Goal: Task Accomplishment & Management: Manage account settings

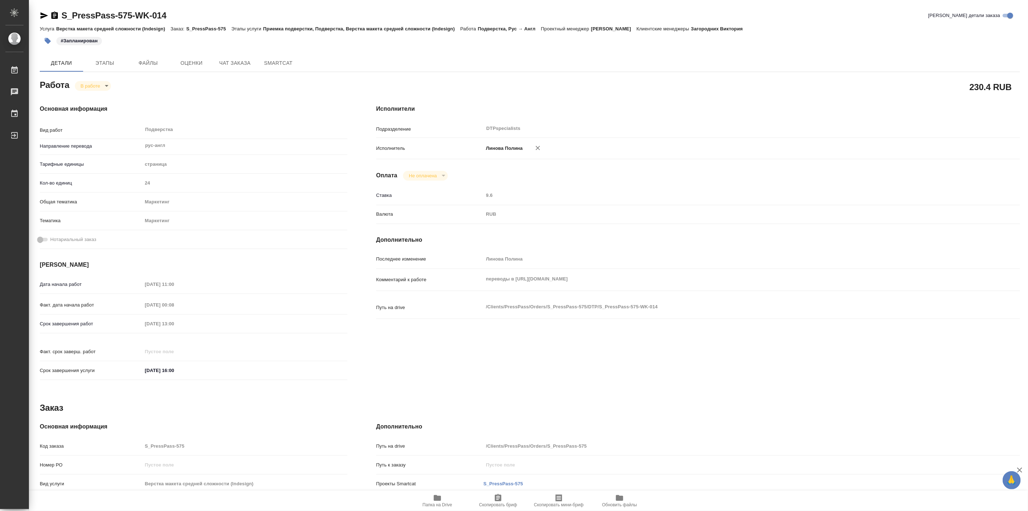
click at [443, 493] on button "Папка на Drive" at bounding box center [437, 500] width 61 height 20
click at [94, 81] on body "🙏 .cls-1 fill:#fff; AWATERA Linova Polina Работы 0 Чаты График Выйти S_PressPas…" at bounding box center [514, 255] width 1028 height 511
click at [99, 98] on button "Выполнен" at bounding box center [94, 98] width 26 height 8
type textarea "x"
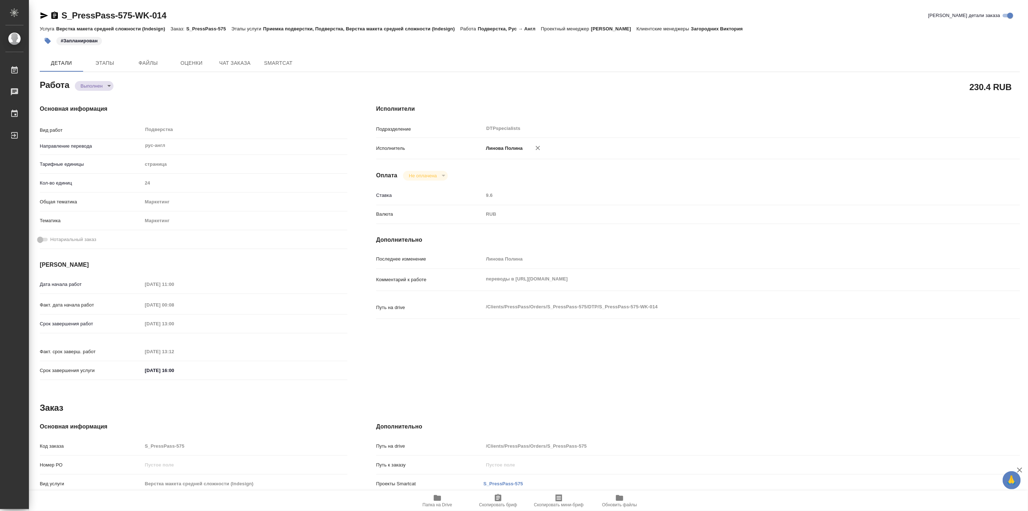
type textarea "x"
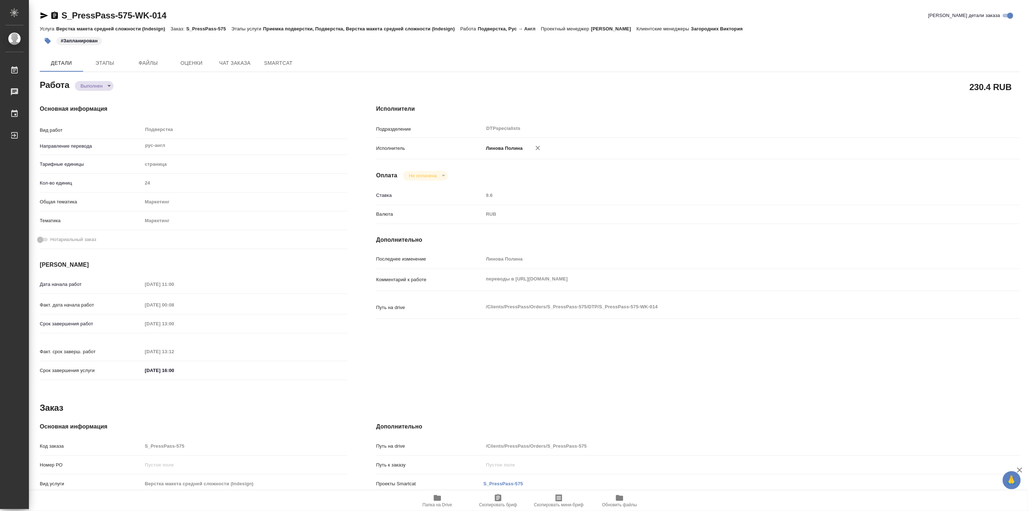
type textarea "x"
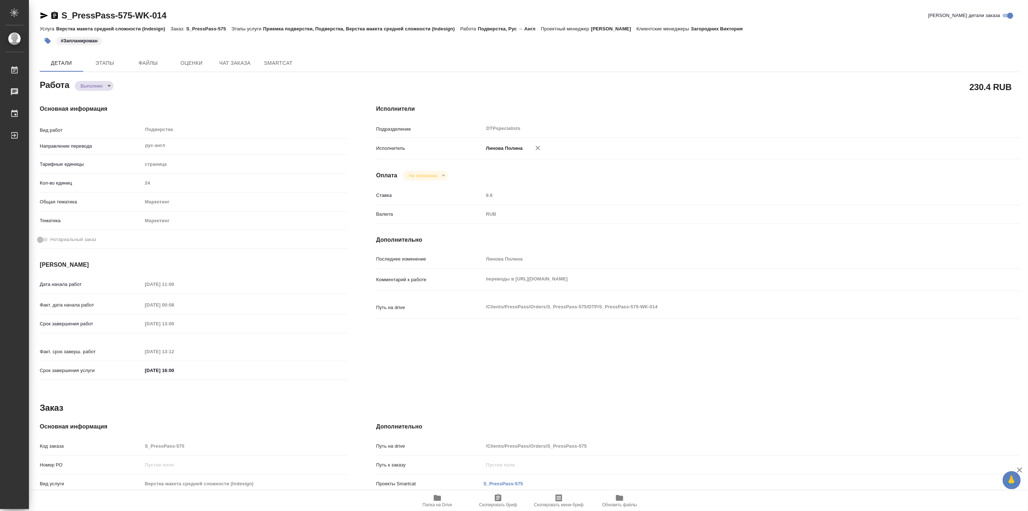
type textarea "x"
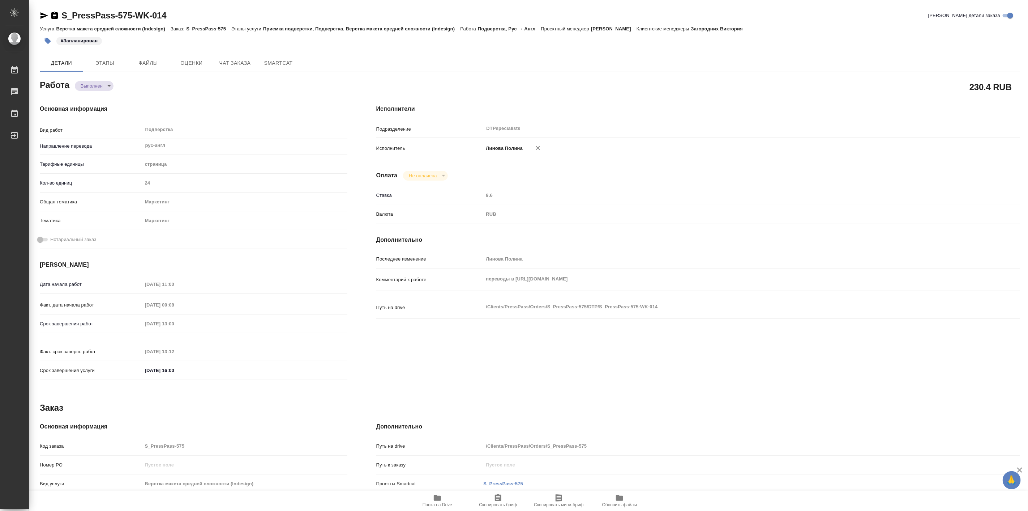
type textarea "x"
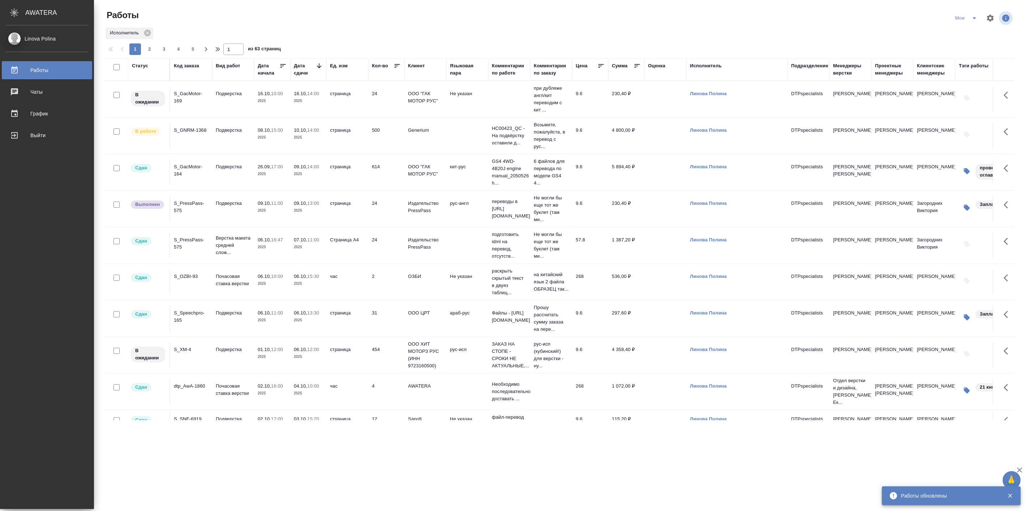
scroll to position [31, 0]
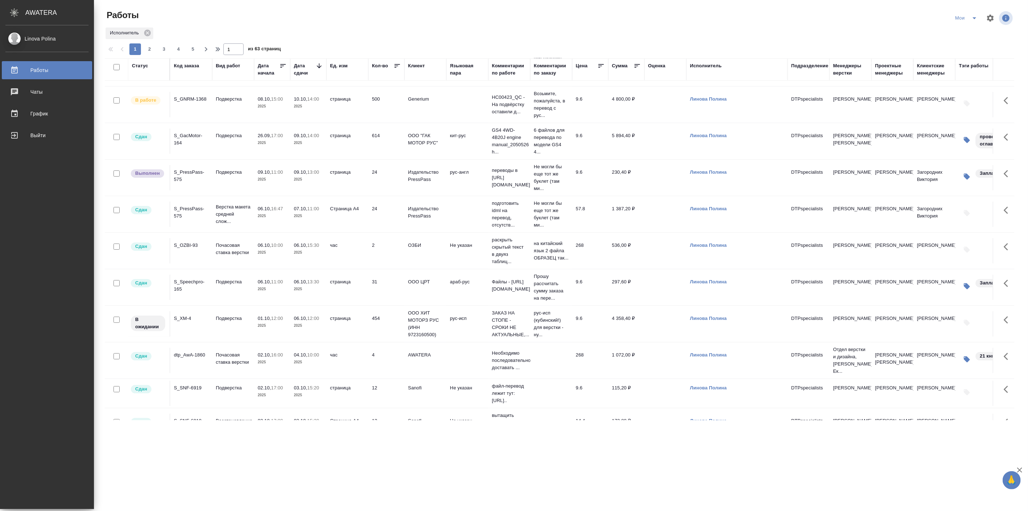
click at [314, 167] on td "09.10, 13:00 2025" at bounding box center [308, 177] width 36 height 25
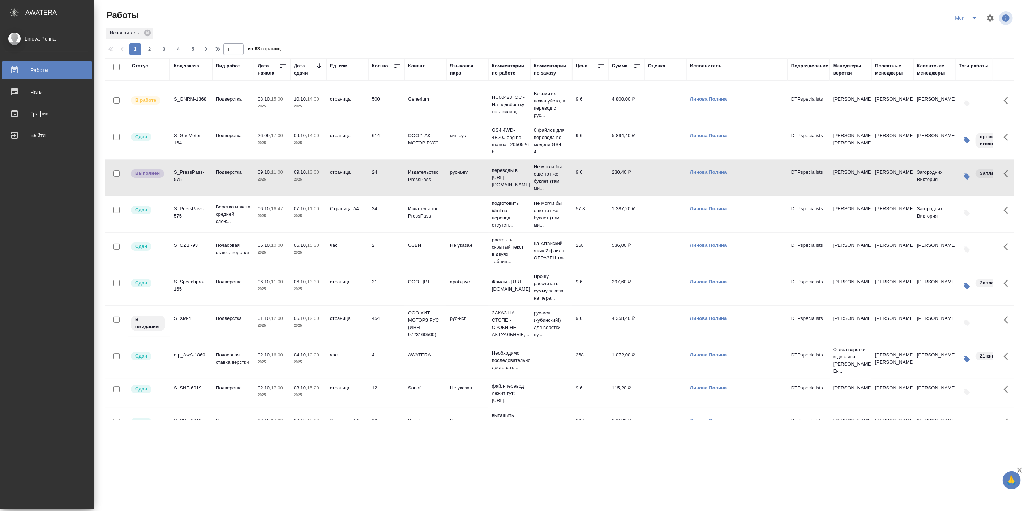
click at [314, 167] on td "09.10, 13:00 2025" at bounding box center [308, 177] width 36 height 25
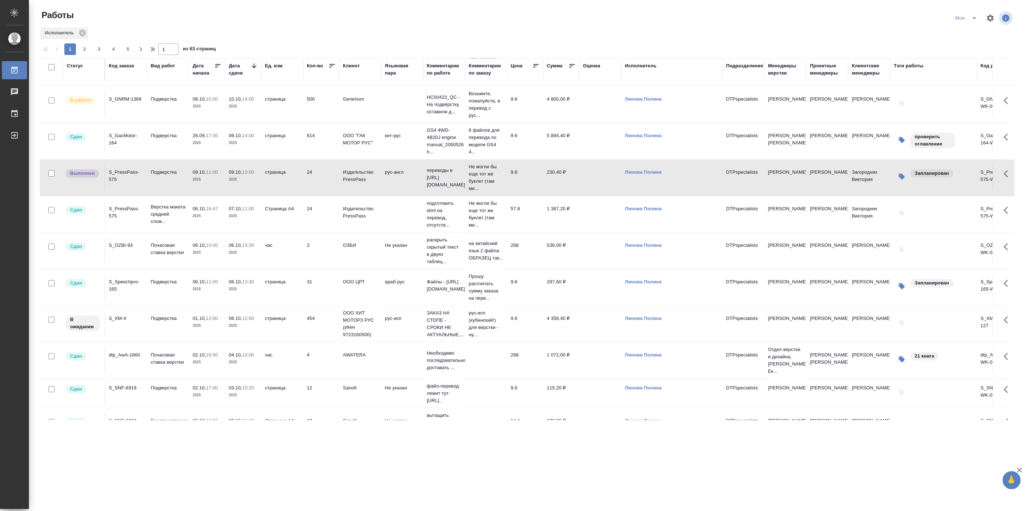
click at [309, 448] on div ".cls-1 fill:#fff; AWATERA Linova Polina Работы 0 Чаты График Выйти Работы Мои И…" at bounding box center [514, 255] width 1028 height 511
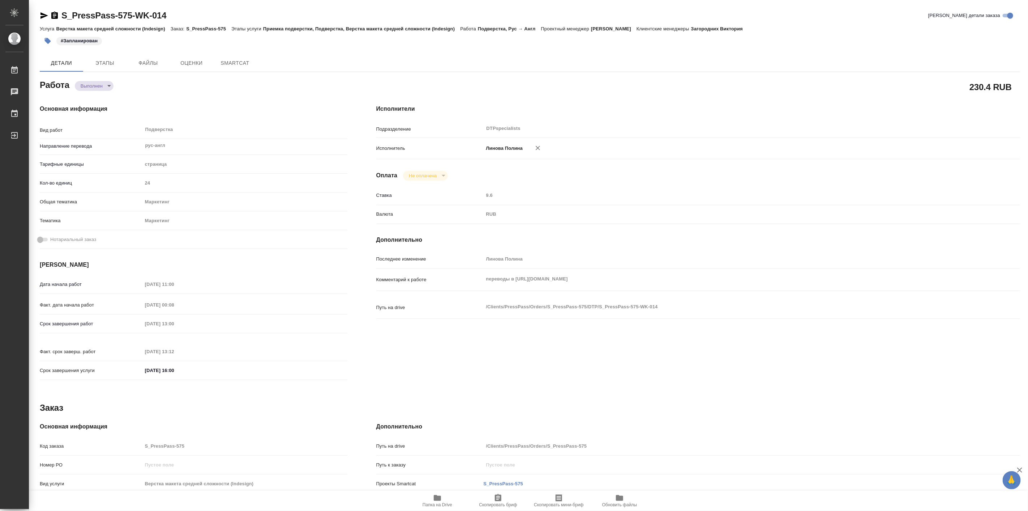
type textarea "x"
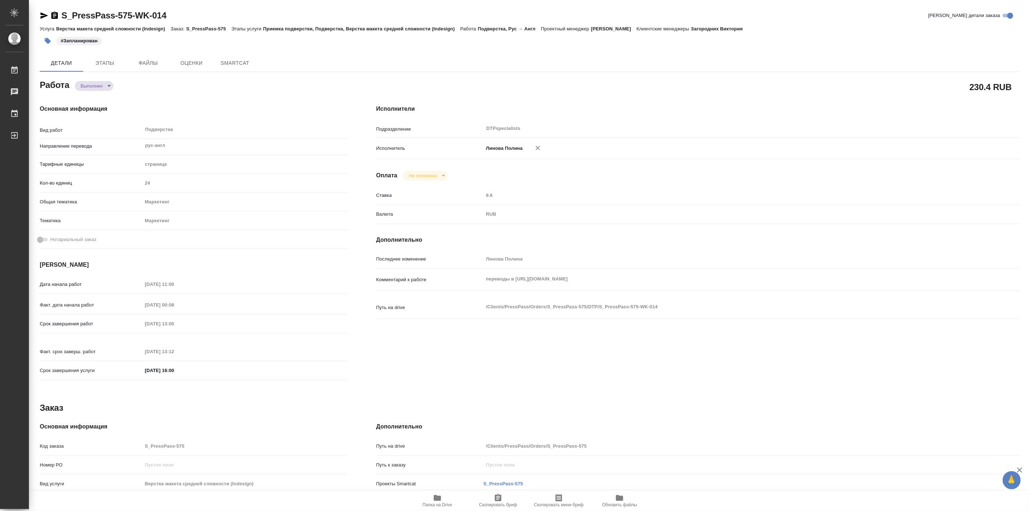
type textarea "x"
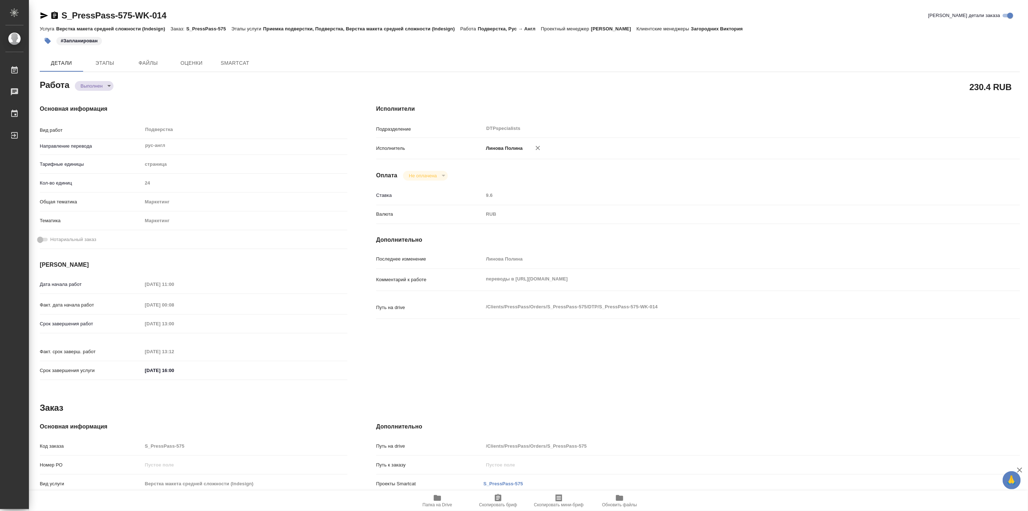
type textarea "x"
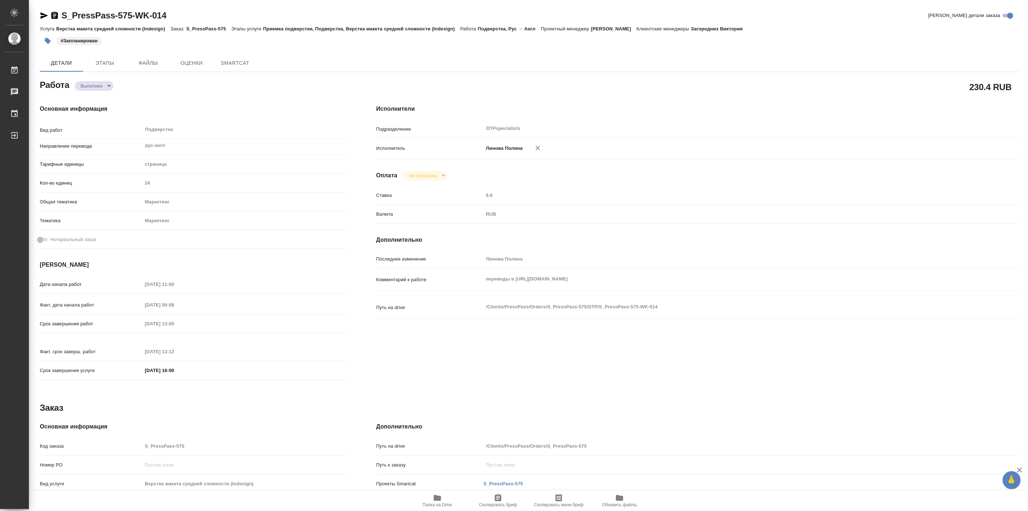
type textarea "x"
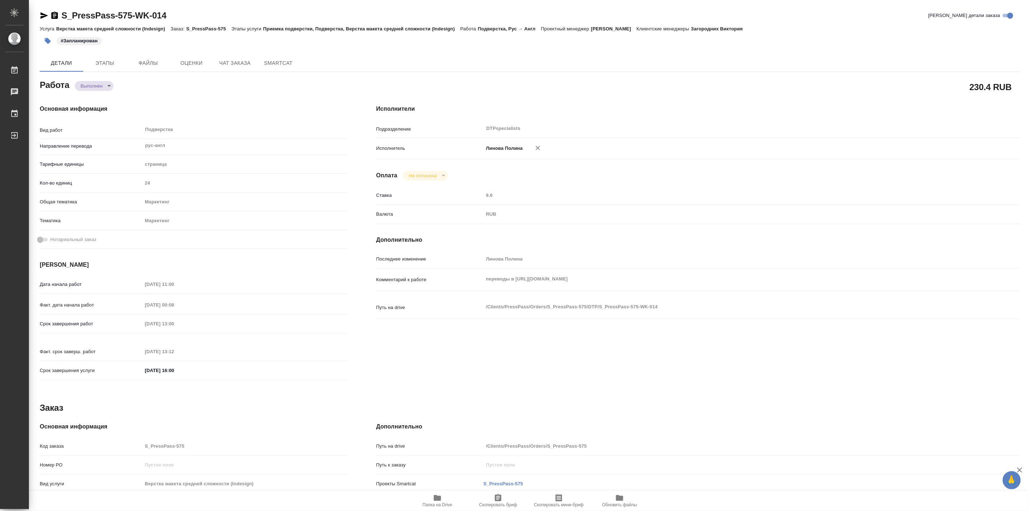
type textarea "x"
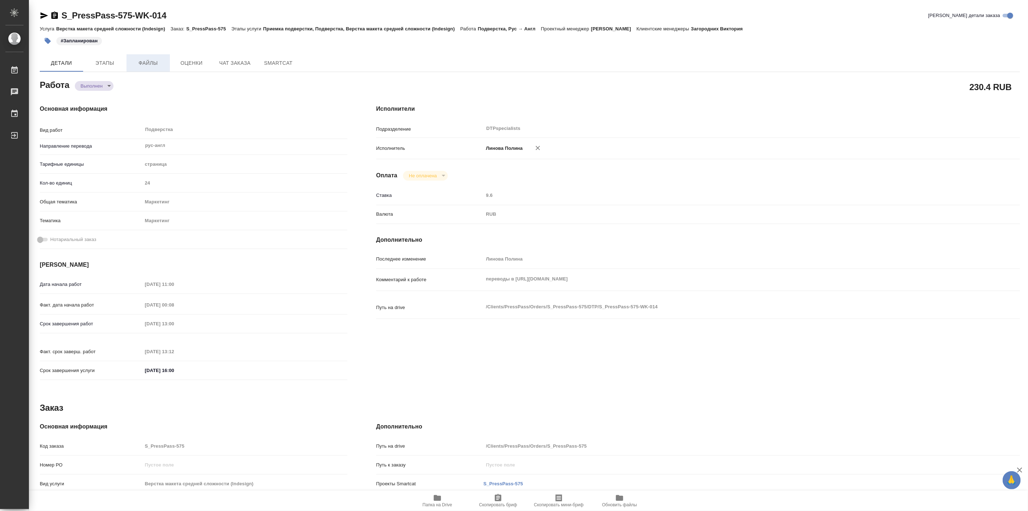
type textarea "x"
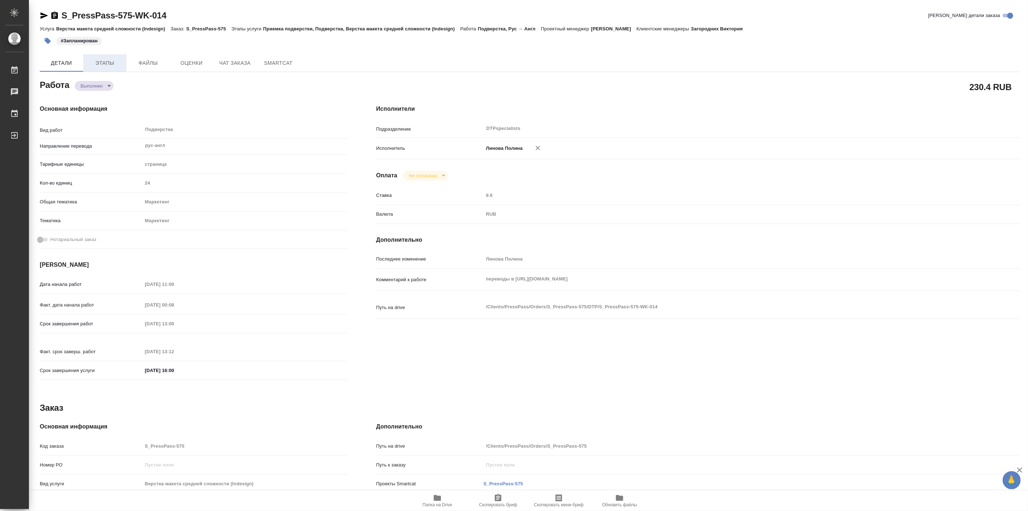
click at [99, 60] on span "Этапы" at bounding box center [105, 63] width 35 height 9
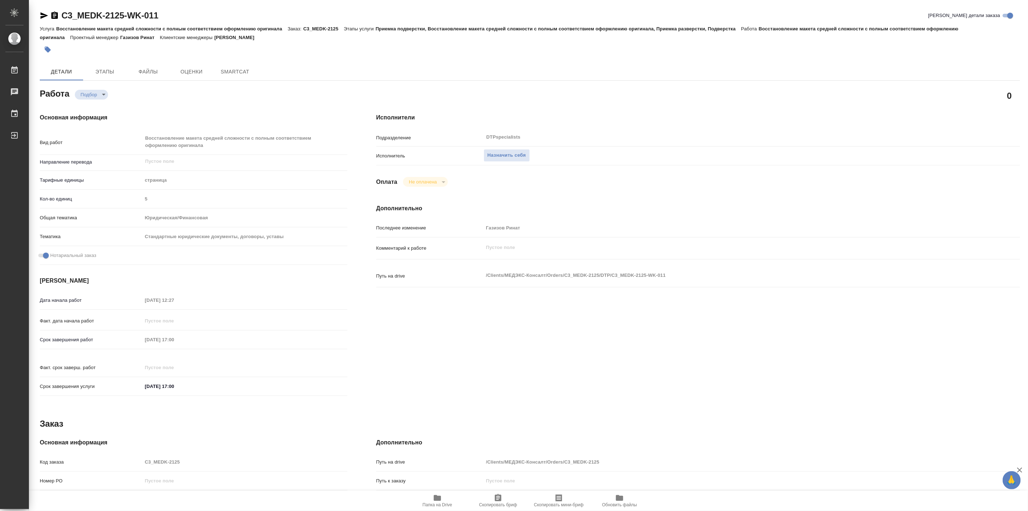
type textarea "x"
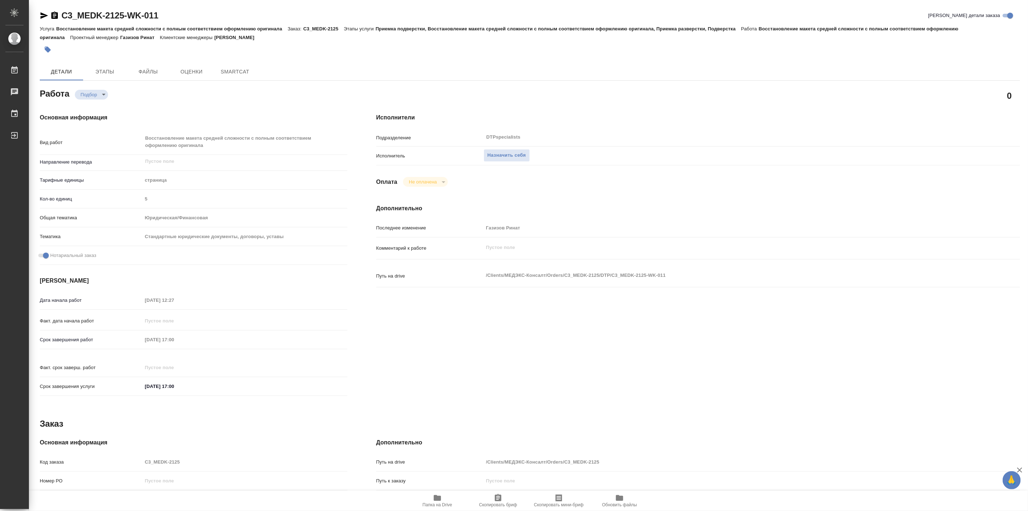
type textarea "x"
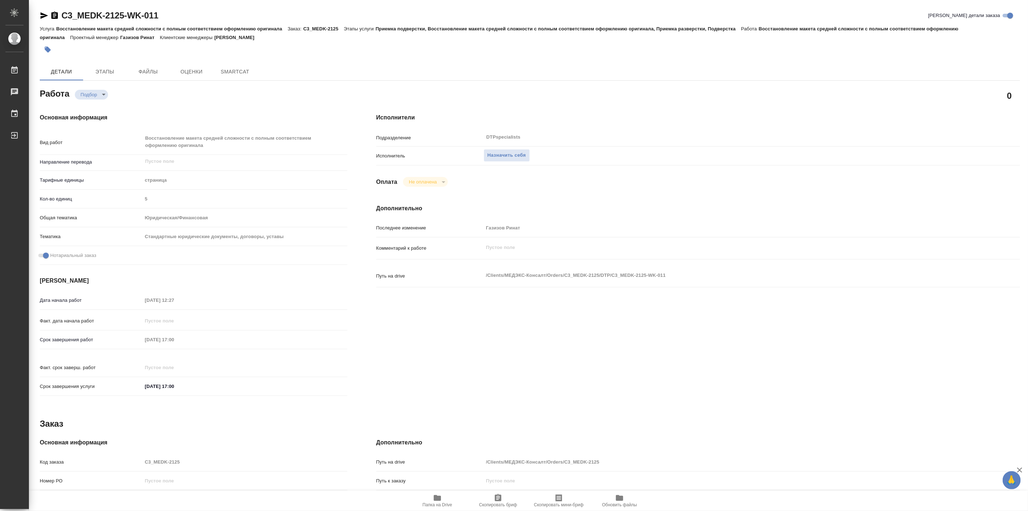
type textarea "x"
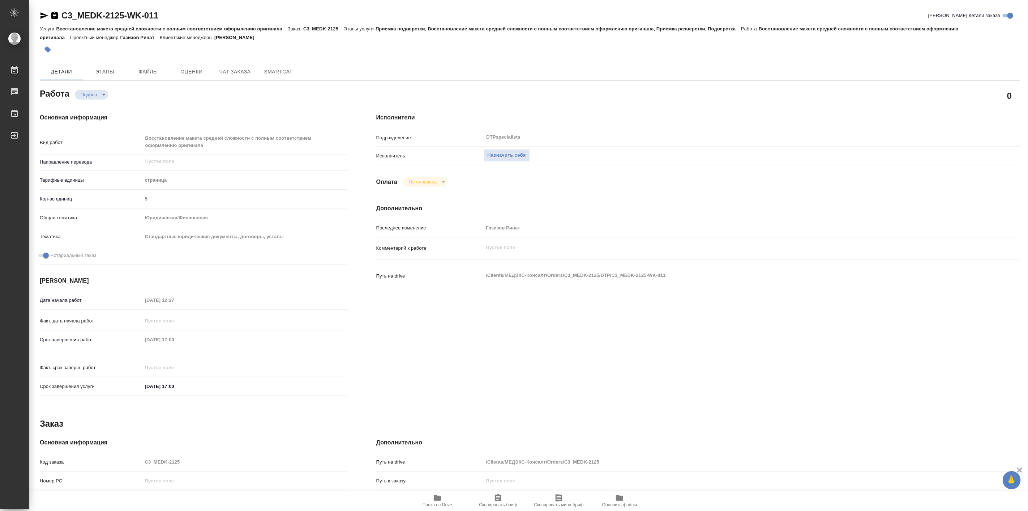
type textarea "x"
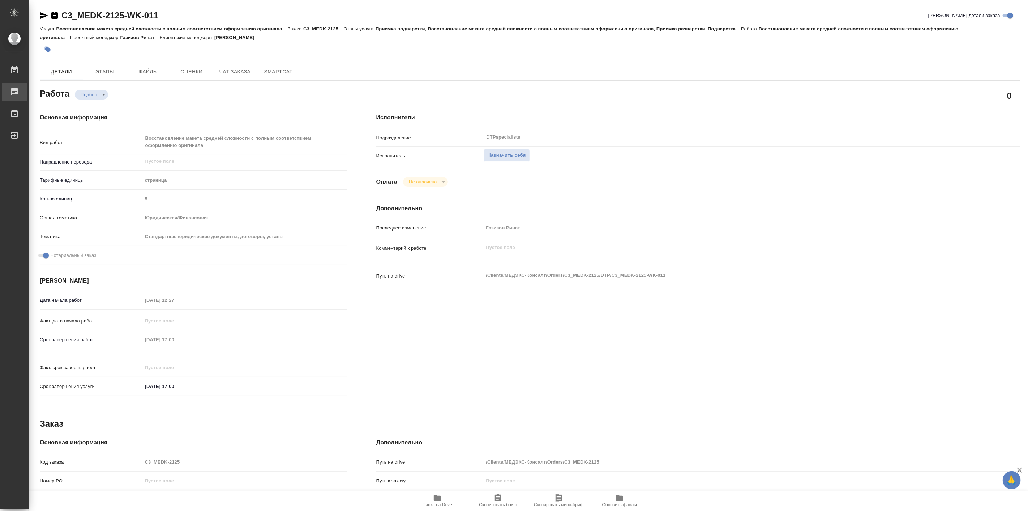
type textarea "x"
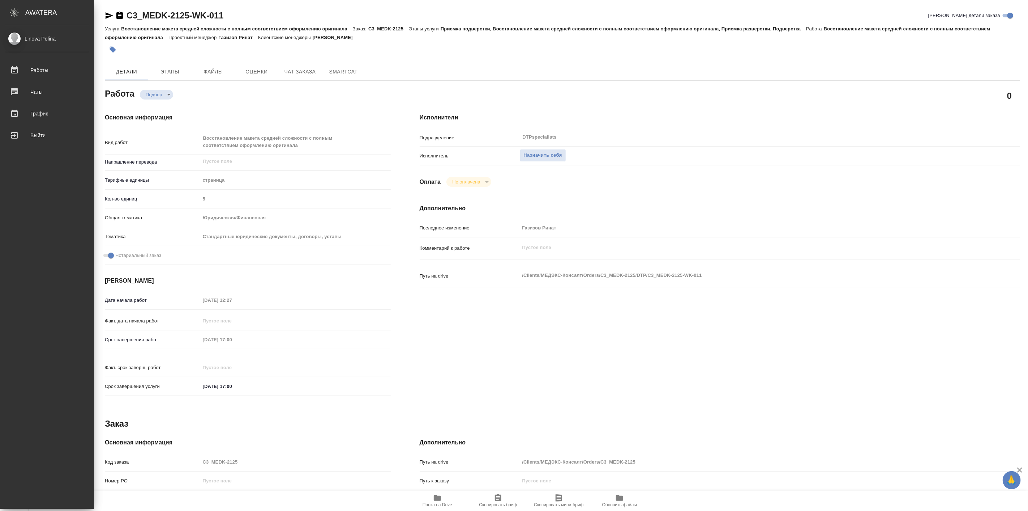
type textarea "x"
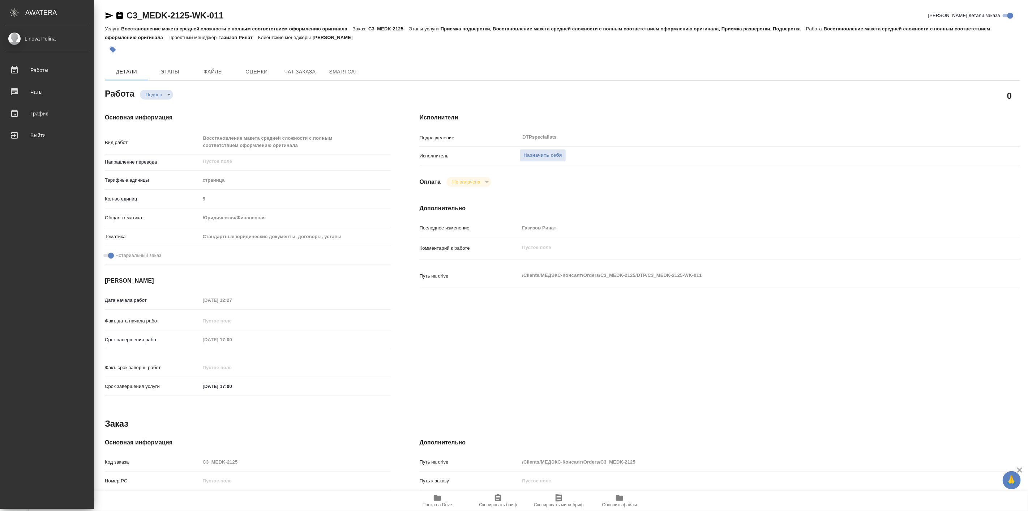
type textarea "x"
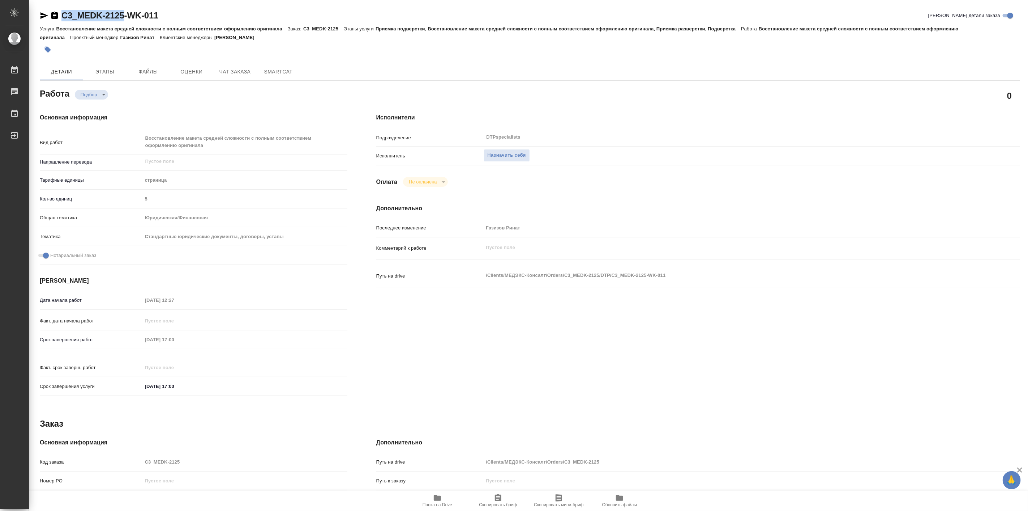
drag, startPoint x: 59, startPoint y: 8, endPoint x: 124, endPoint y: 15, distance: 64.7
click at [124, 15] on div "C3_MEDK-2125-WK-011 Кратко детали заказа Услуга Восстановление макета средней с…" at bounding box center [530, 315] width 989 height 631
copy link "C3_MEDK-2125"
click at [440, 496] on p "Проекты Smartcat" at bounding box center [429, 499] width 107 height 7
click at [490, 156] on span "Назначить себя" at bounding box center [507, 155] width 38 height 8
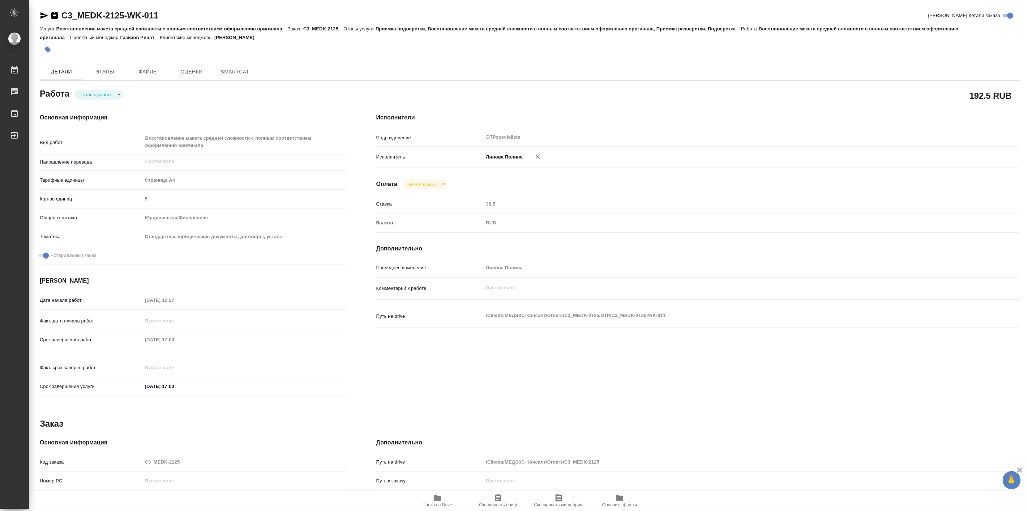
type textarea "x"
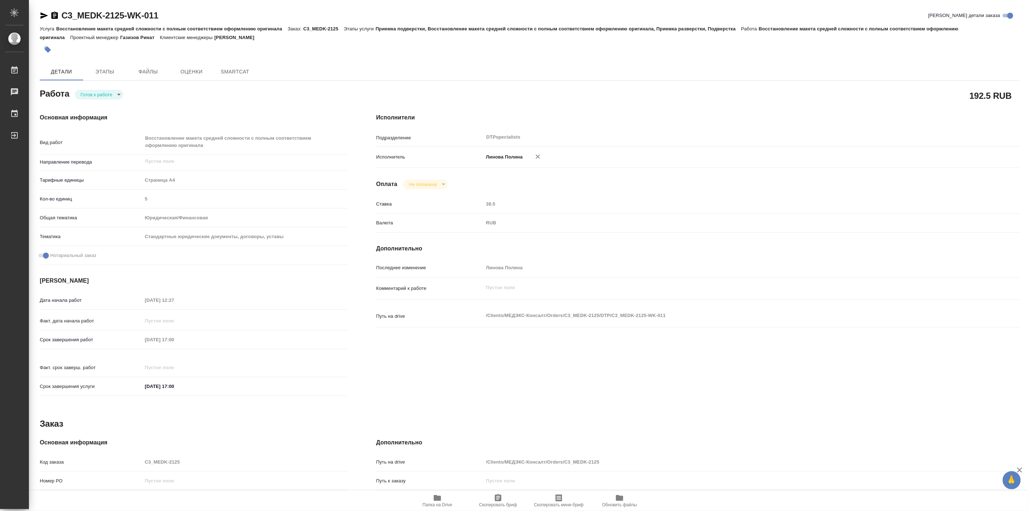
type textarea "x"
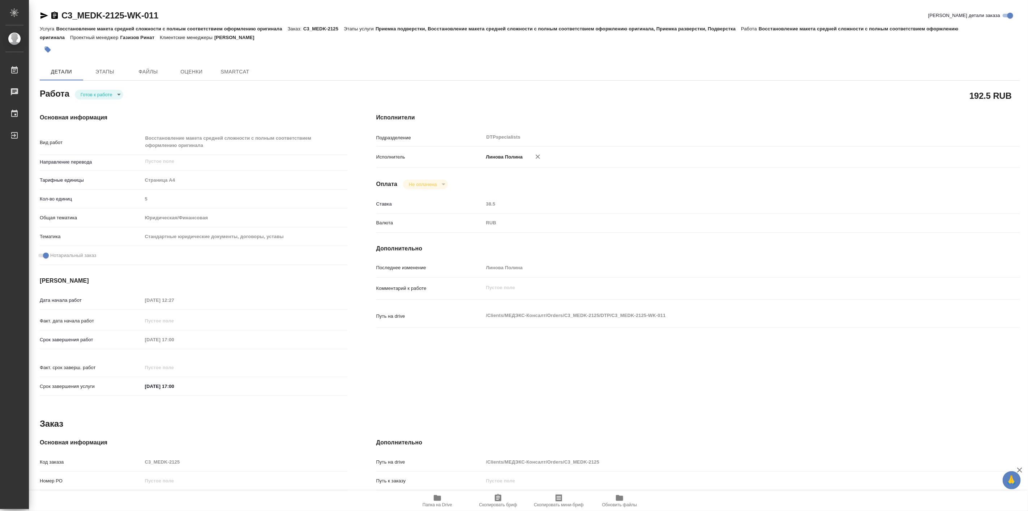
type textarea "x"
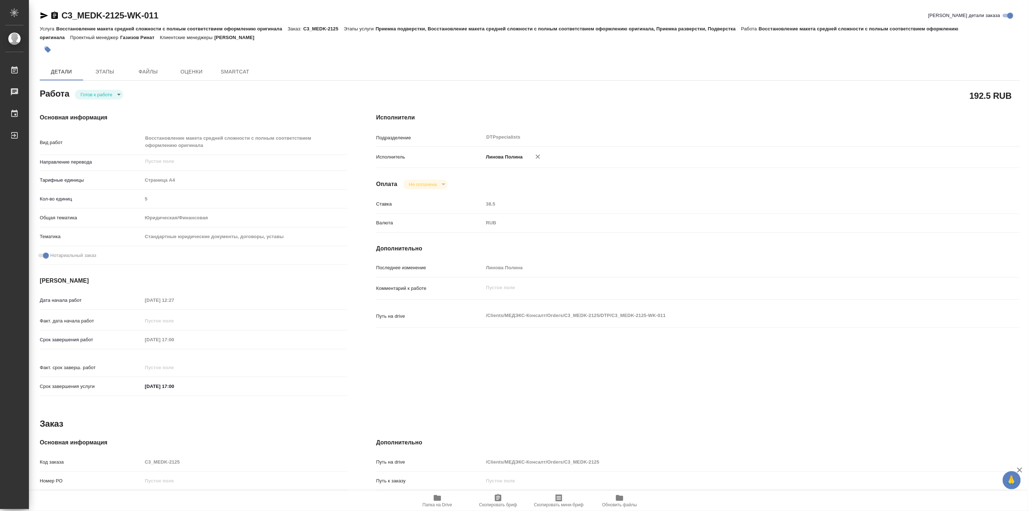
type textarea "x"
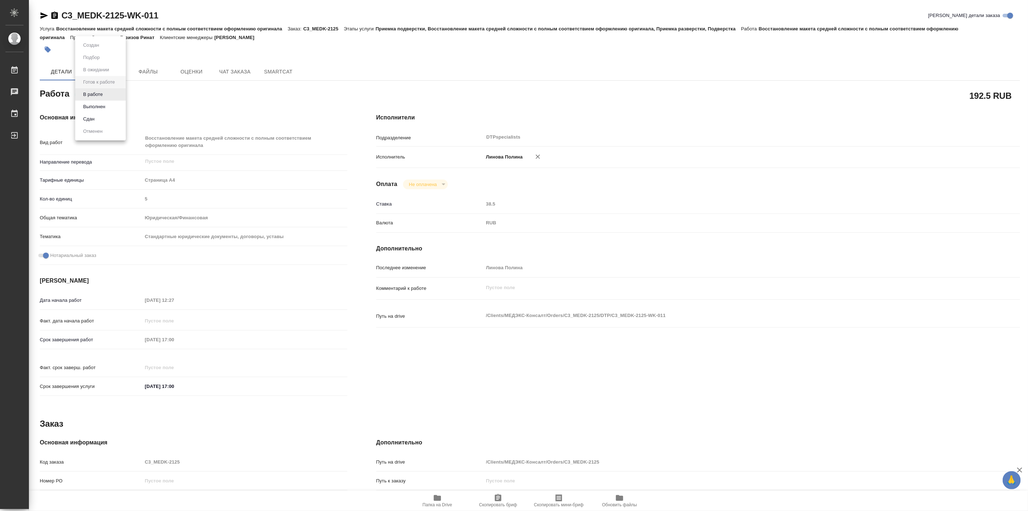
click at [103, 96] on body "🙏 .cls-1 fill:#fff; AWATERA Linova Polina Работы Чаты График Выйти C3_MEDK-2125…" at bounding box center [514, 255] width 1028 height 511
type textarea "x"
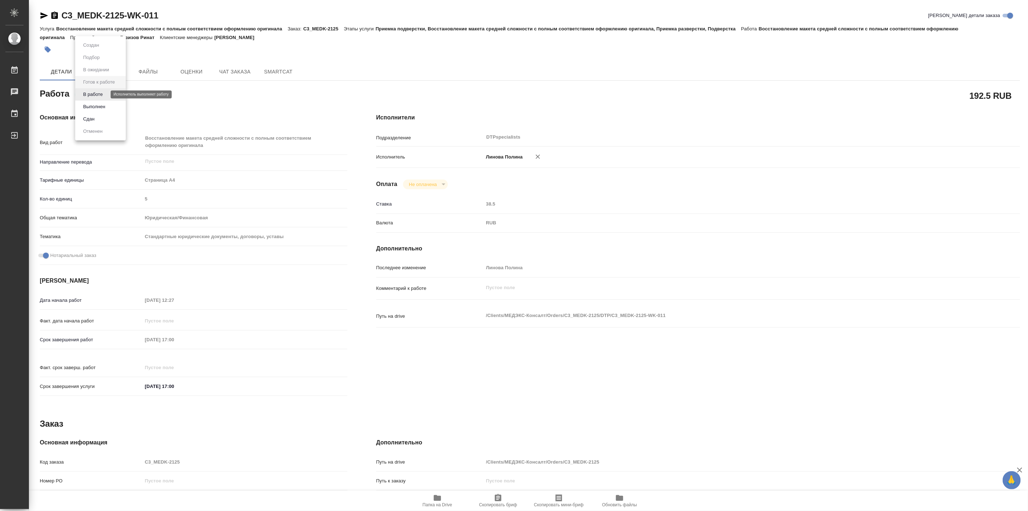
type textarea "x"
click at [103, 96] on button "В работе" at bounding box center [93, 94] width 24 height 8
type textarea "x"
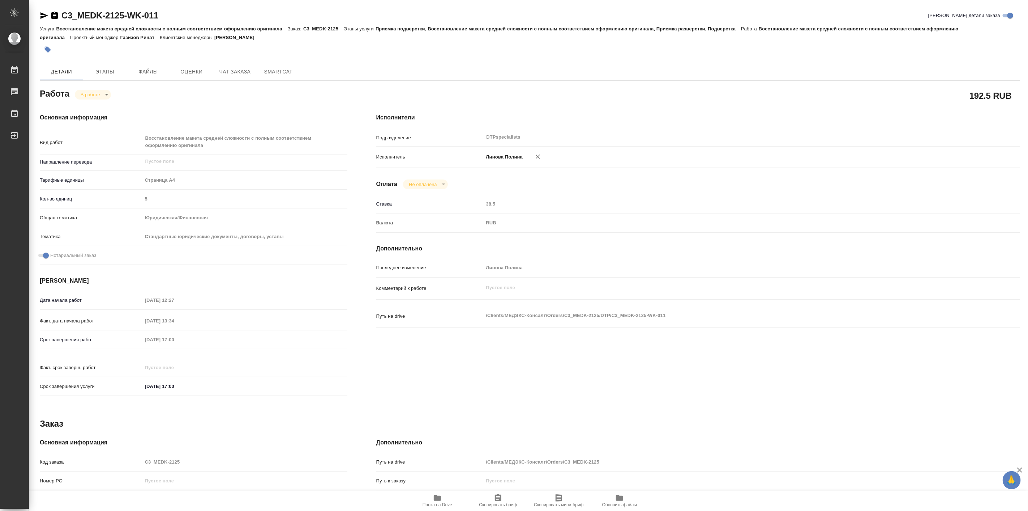
type textarea "x"
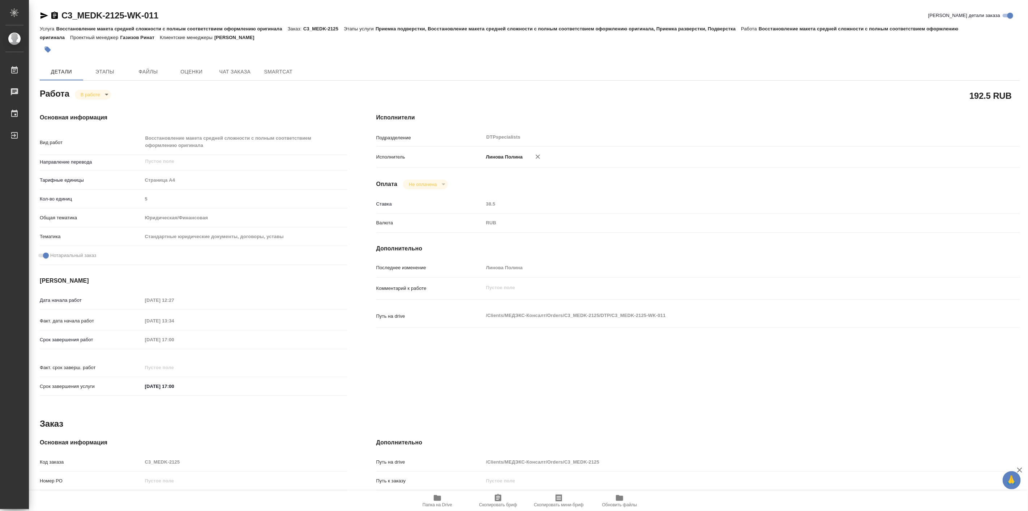
type textarea "x"
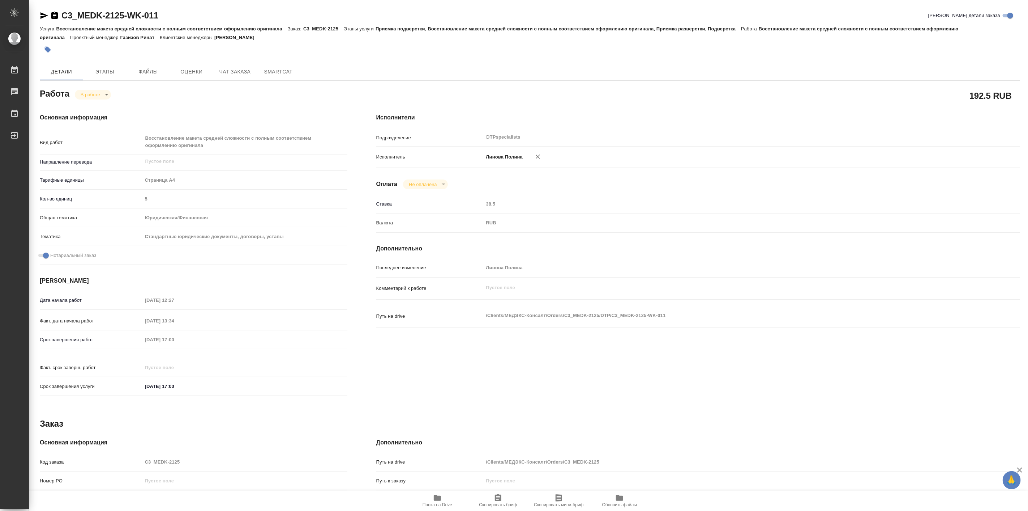
type textarea "x"
click at [667, 60] on div "C3_MEDK-2125-WK-011 Кратко детали заказа Услуга Восстановление макета средней с…" at bounding box center [530, 315] width 989 height 631
click at [440, 501] on span "Папка на Drive" at bounding box center [438, 500] width 52 height 14
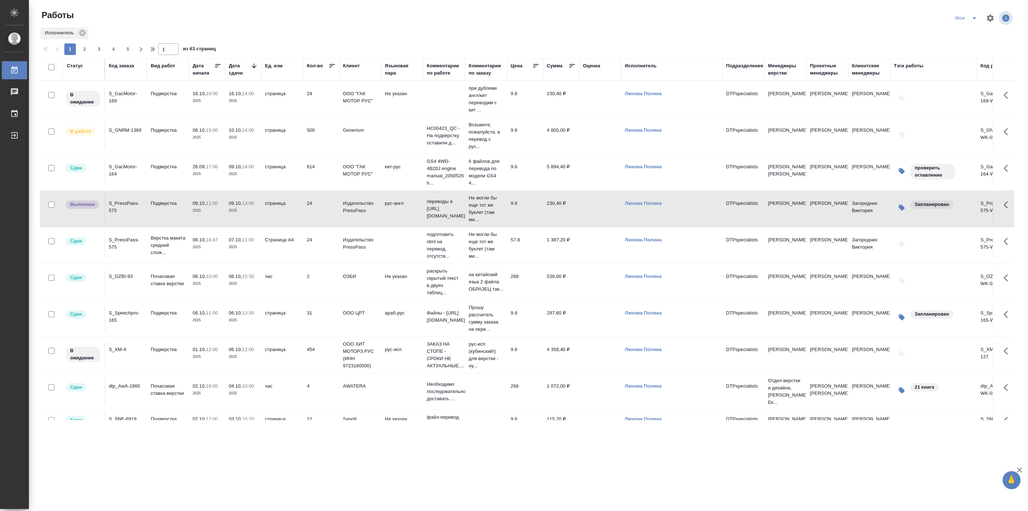
scroll to position [31, 0]
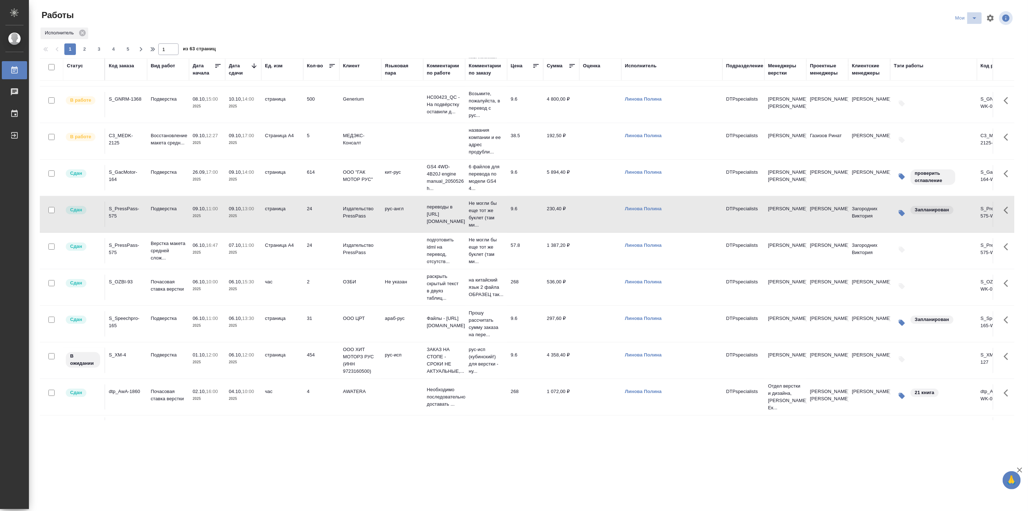
click at [971, 22] on icon "split button" at bounding box center [975, 18] width 9 height 9
click at [961, 44] on li "Актуальные" at bounding box center [967, 44] width 43 height 12
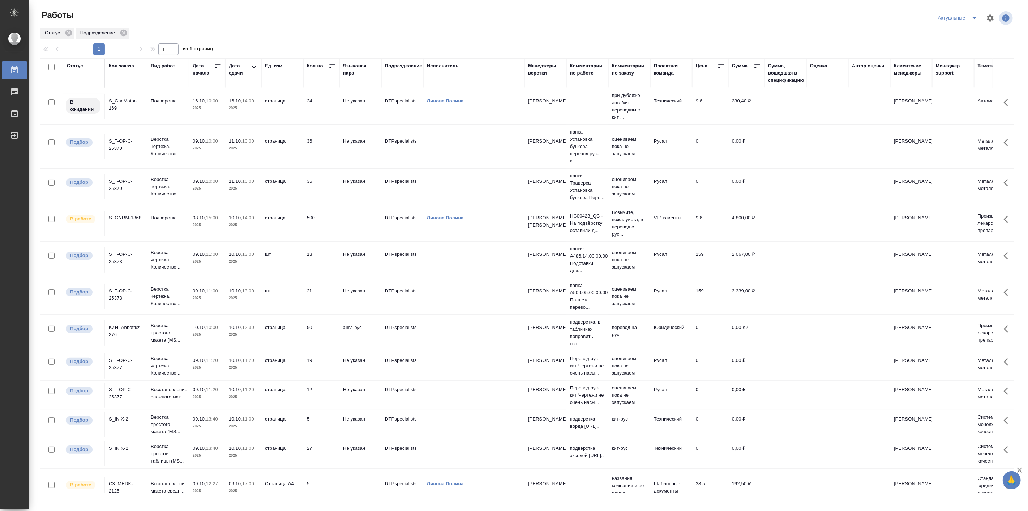
drag, startPoint x: 140, startPoint y: 187, endPoint x: 179, endPoint y: 158, distance: 49.0
click at [179, 158] on td "Верстка чертежа. Количество..." at bounding box center [168, 146] width 42 height 29
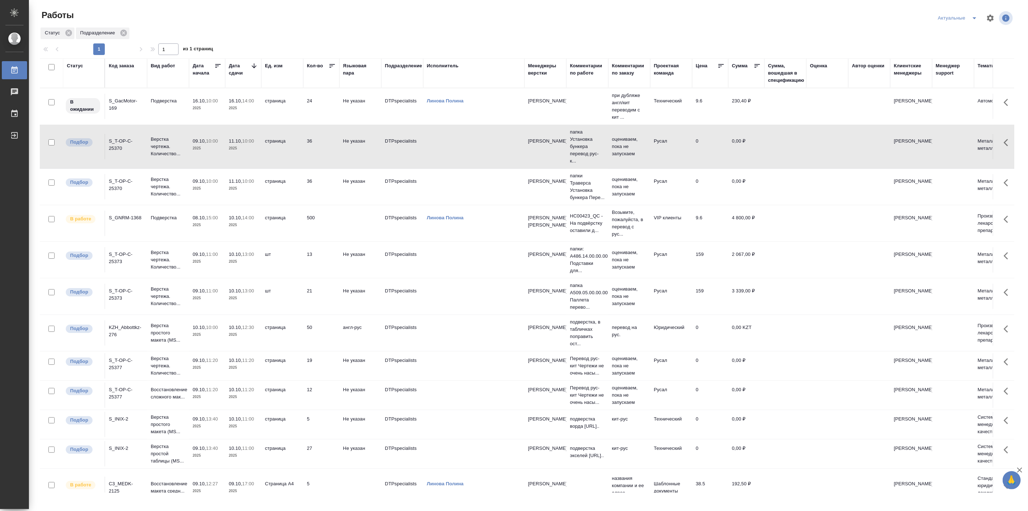
click at [172, 159] on td "Верстка чертежа. Количество..." at bounding box center [168, 146] width 42 height 29
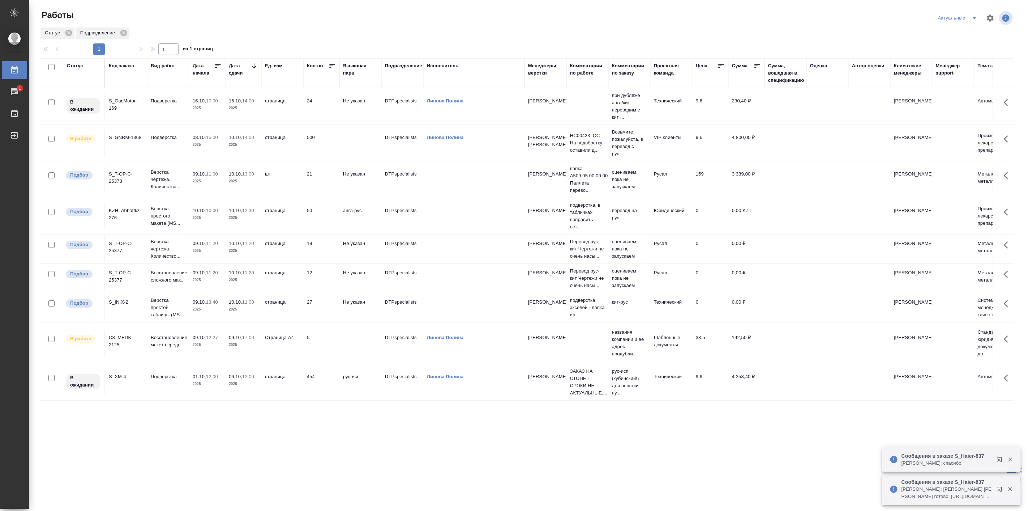
click at [259, 222] on td "10.10, 12:30 2025" at bounding box center [243, 215] width 36 height 25
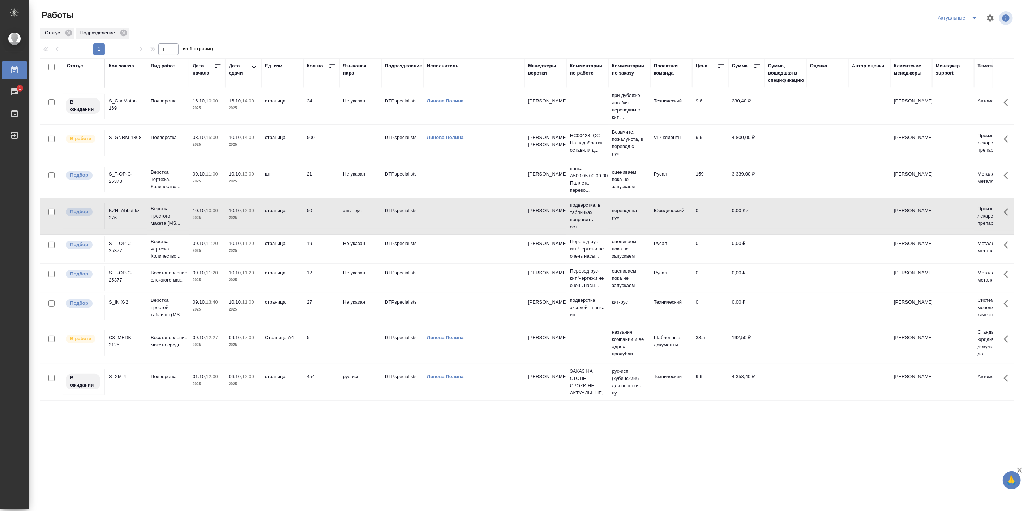
click at [653, 42] on div at bounding box center [530, 42] width 981 height 4
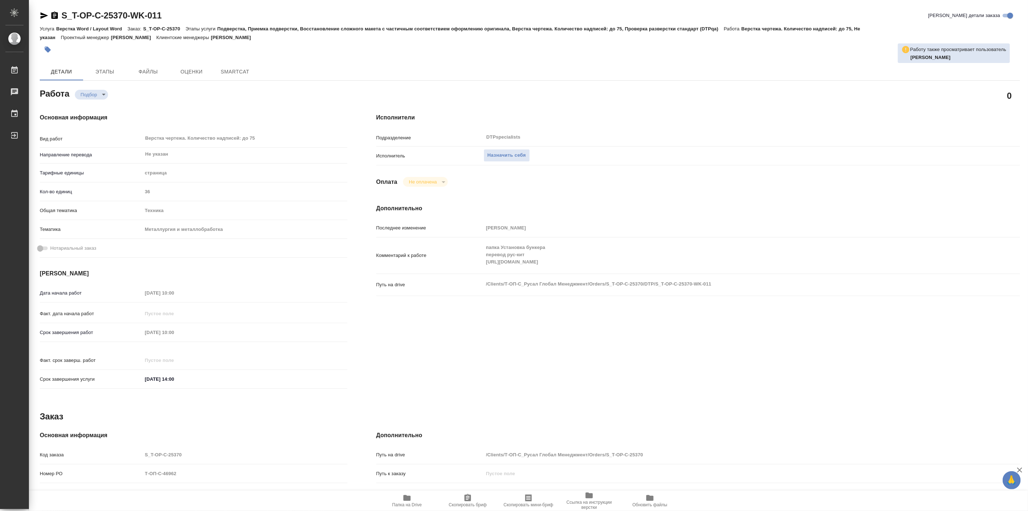
type textarea "x"
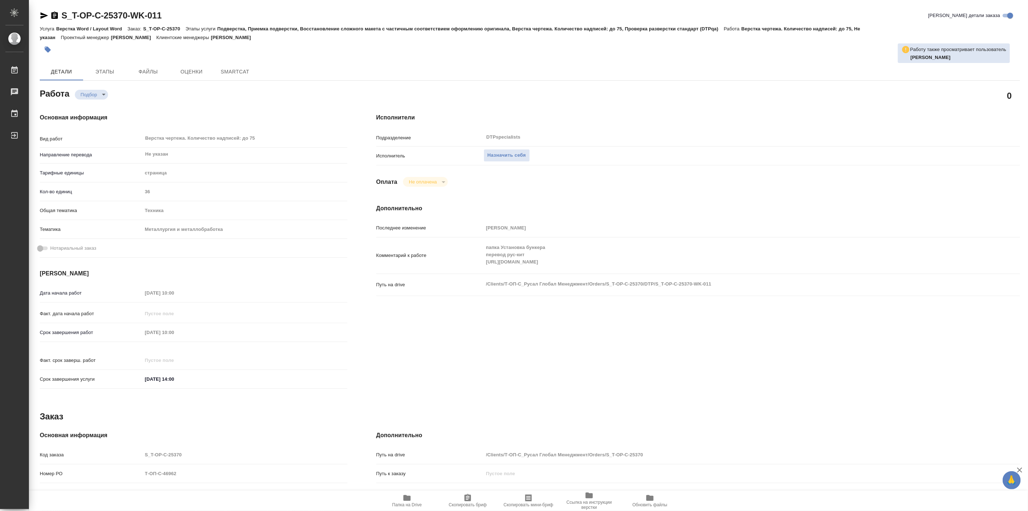
type textarea "x"
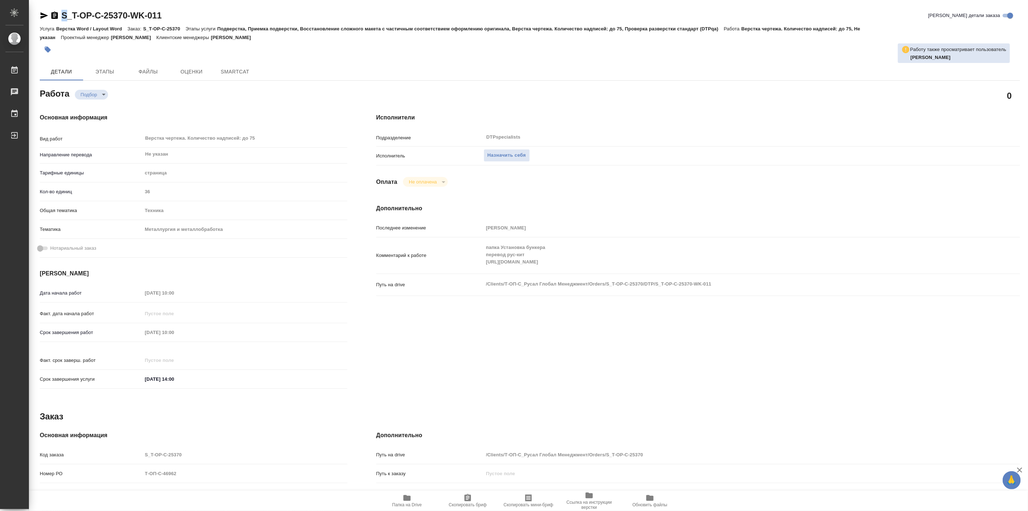
type textarea "x"
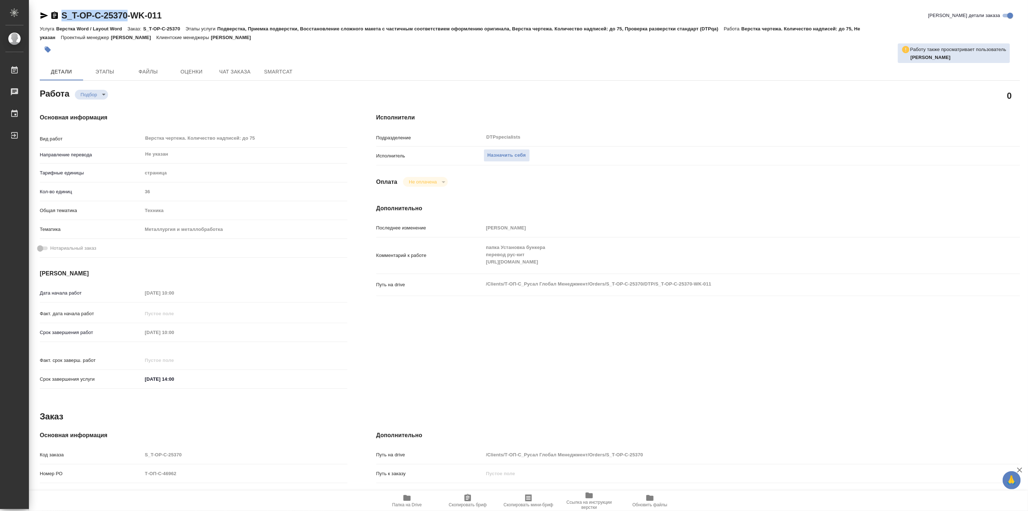
drag, startPoint x: 59, startPoint y: 5, endPoint x: 131, endPoint y: 12, distance: 71.9
click at [131, 12] on div "S_T-OP-C-25370-WK-011 Кратко детали заказа Услуга Верстка Word / Layout Word За…" at bounding box center [530, 312] width 989 height 624
type textarea "x"
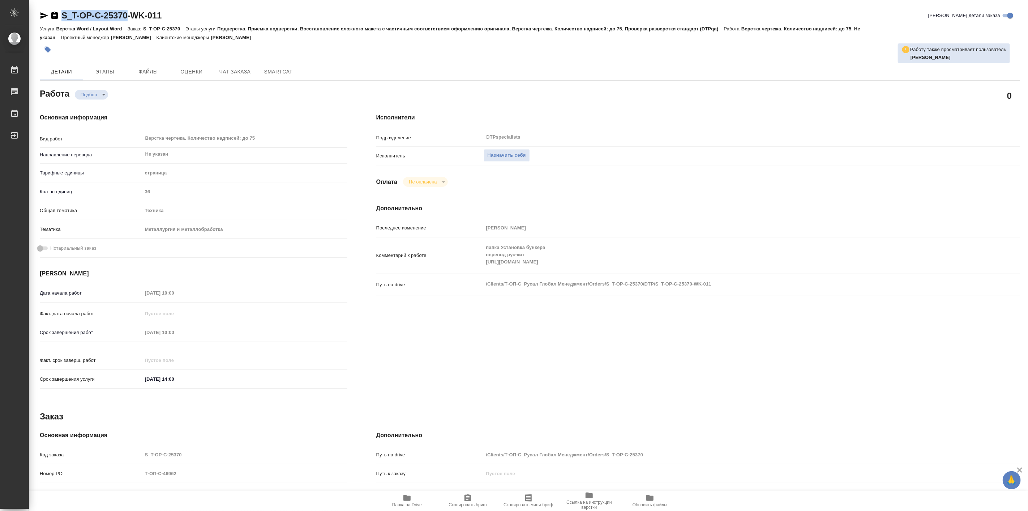
type textarea "x"
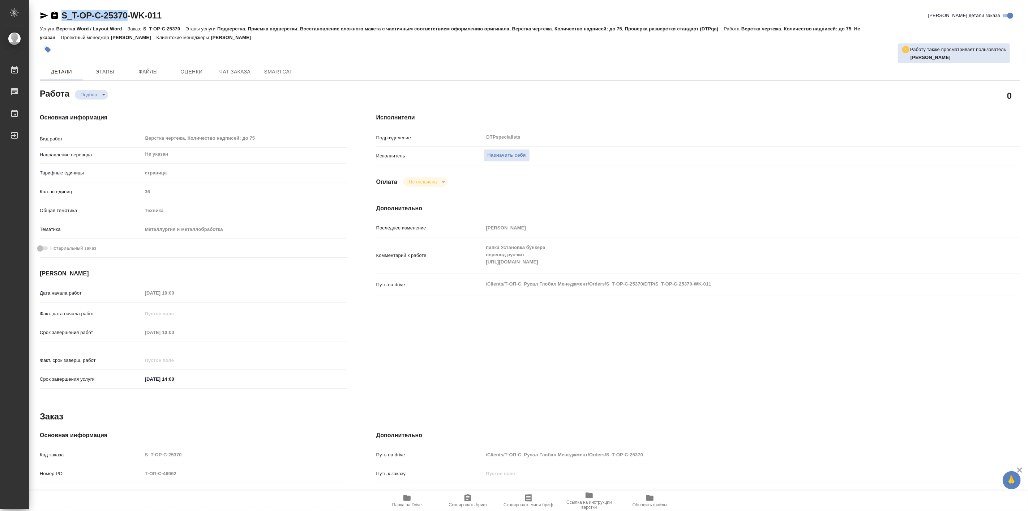
type textarea "x"
copy link "S_T-OP-C-25370"
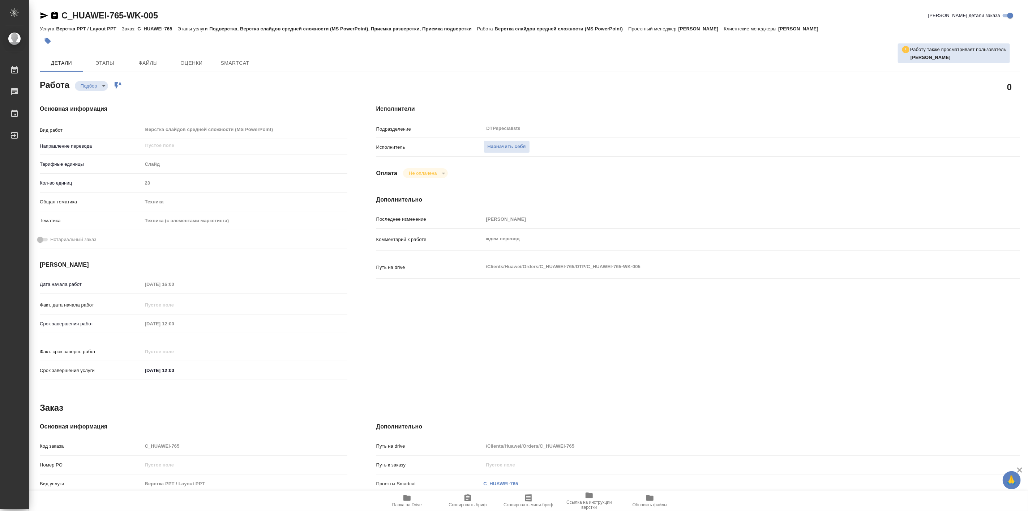
type textarea "x"
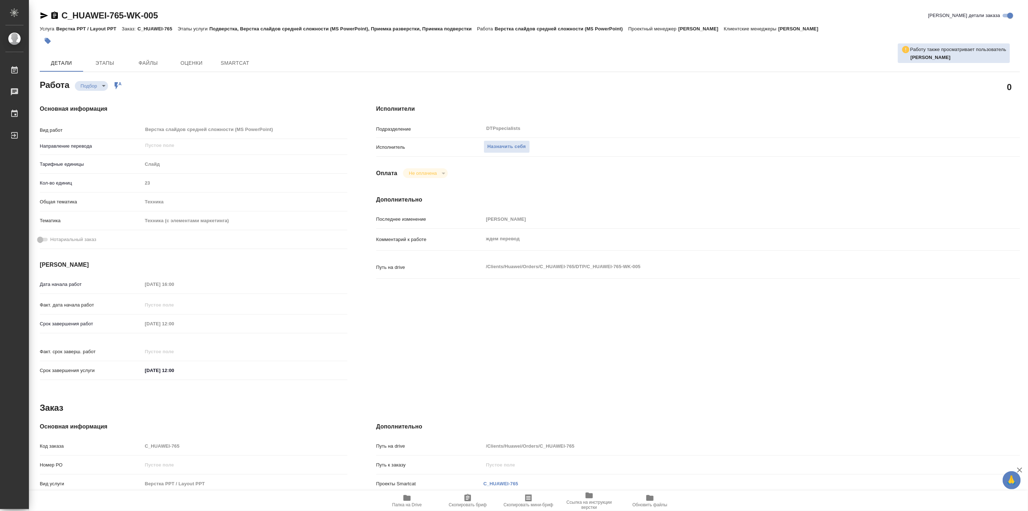
type textarea "x"
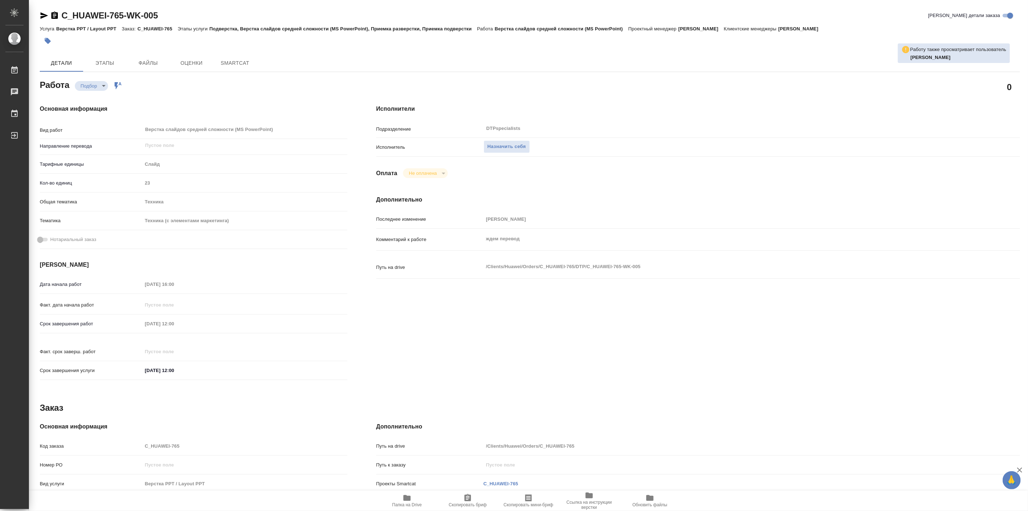
type textarea "x"
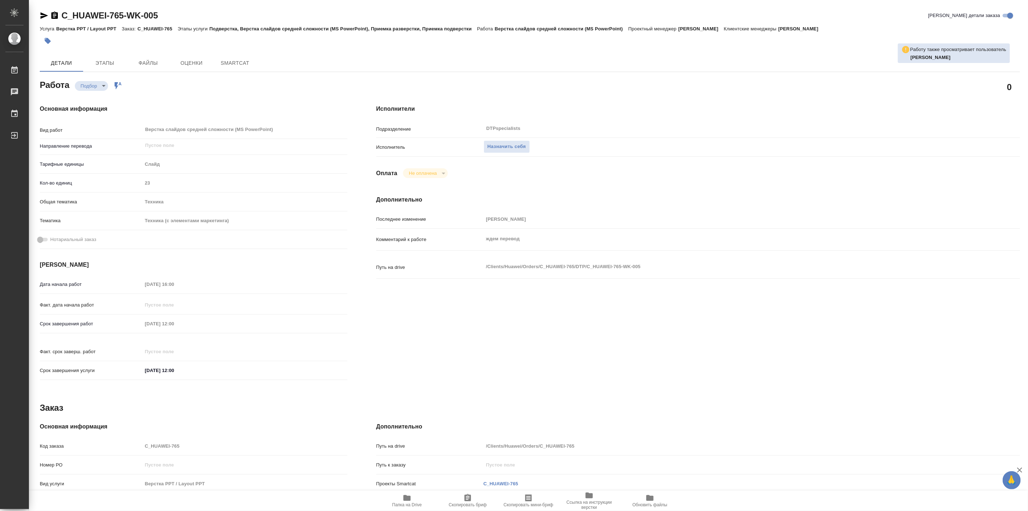
type textarea "x"
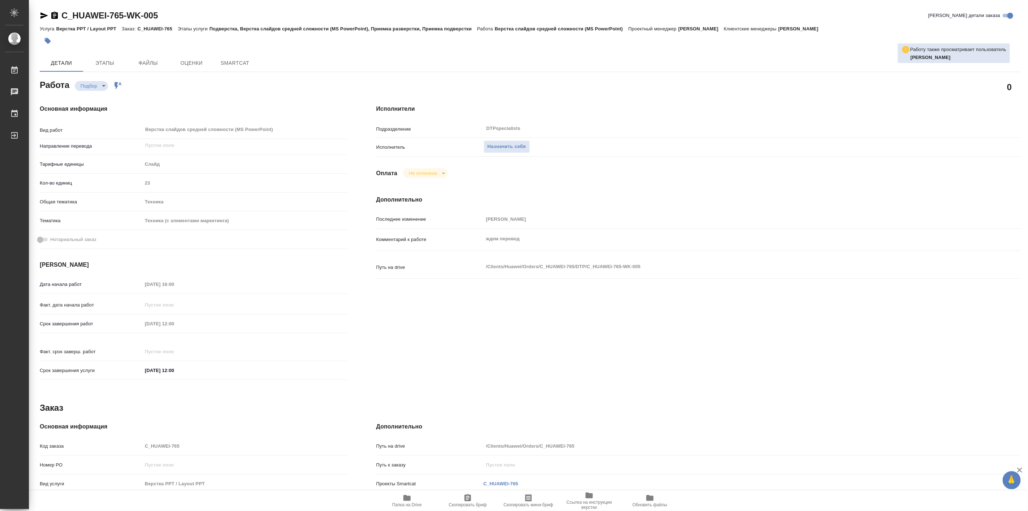
type textarea "x"
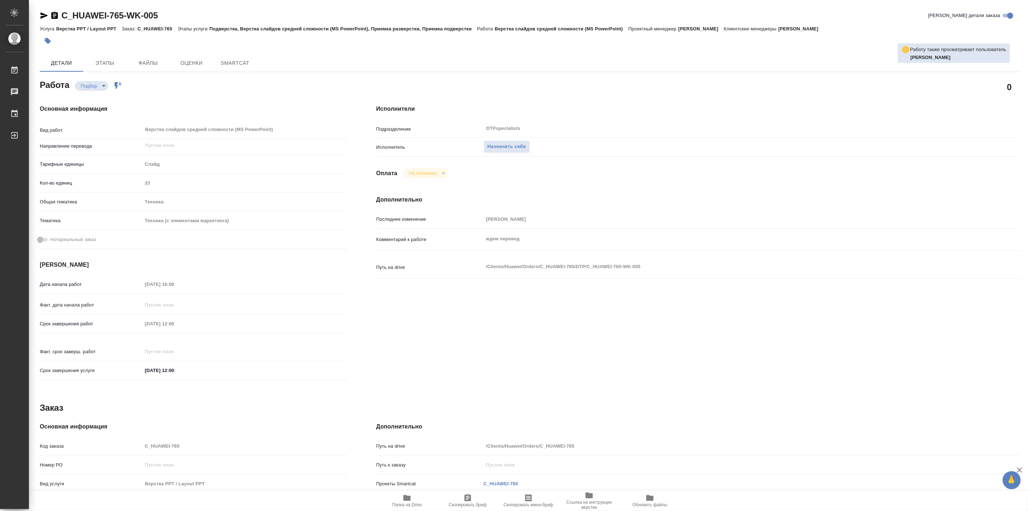
type textarea "x"
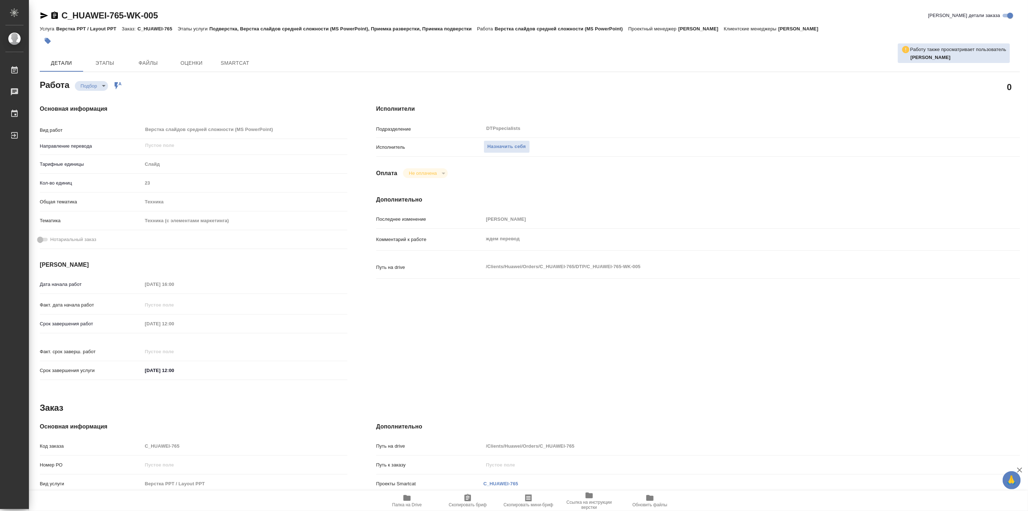
type textarea "x"
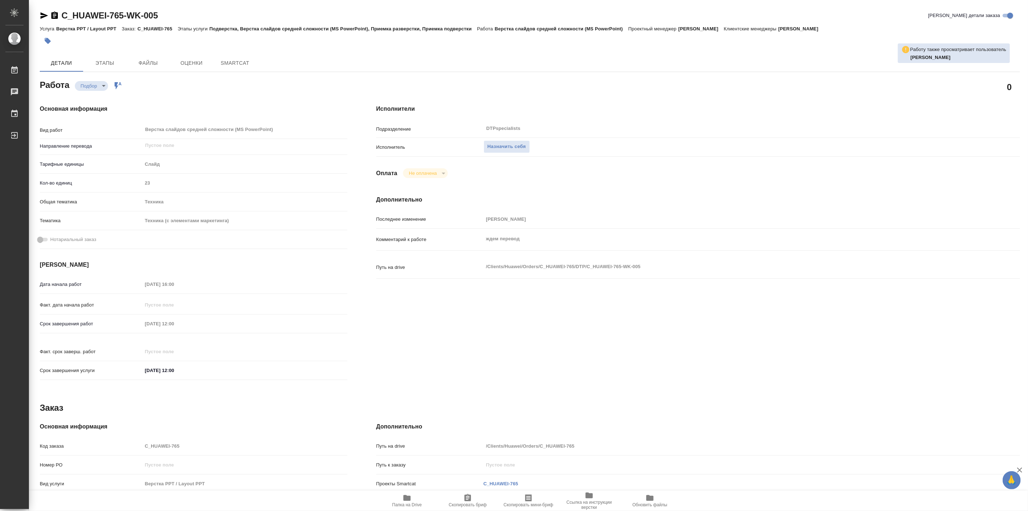
type textarea "x"
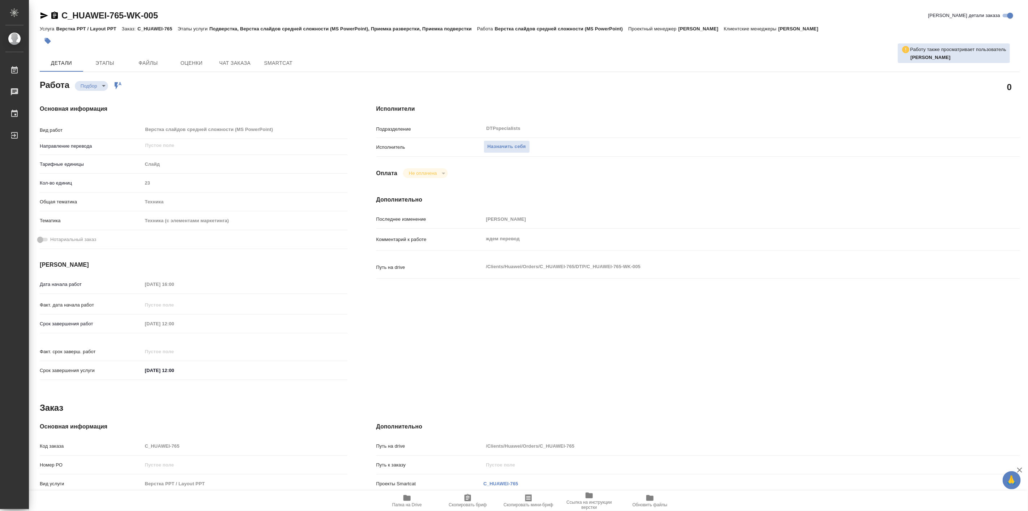
type textarea "x"
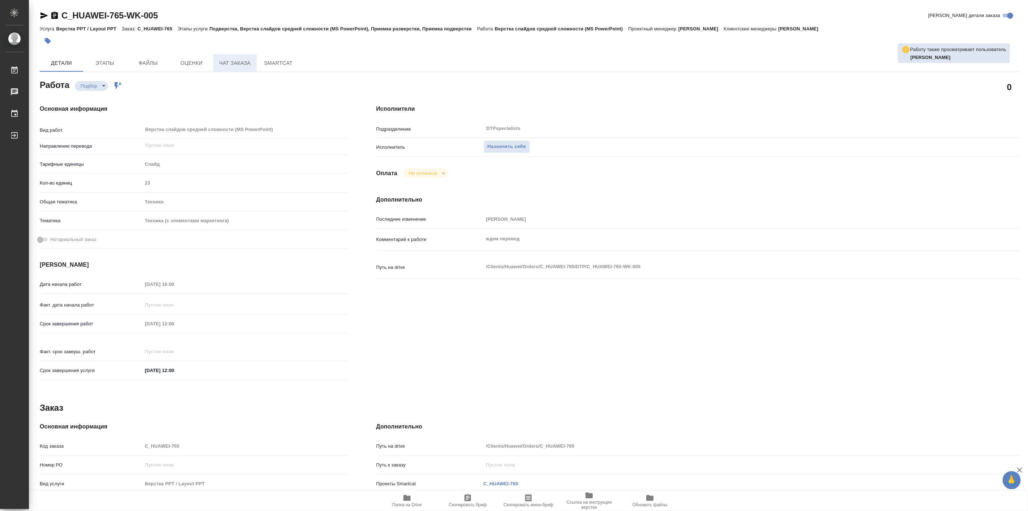
type textarea "x"
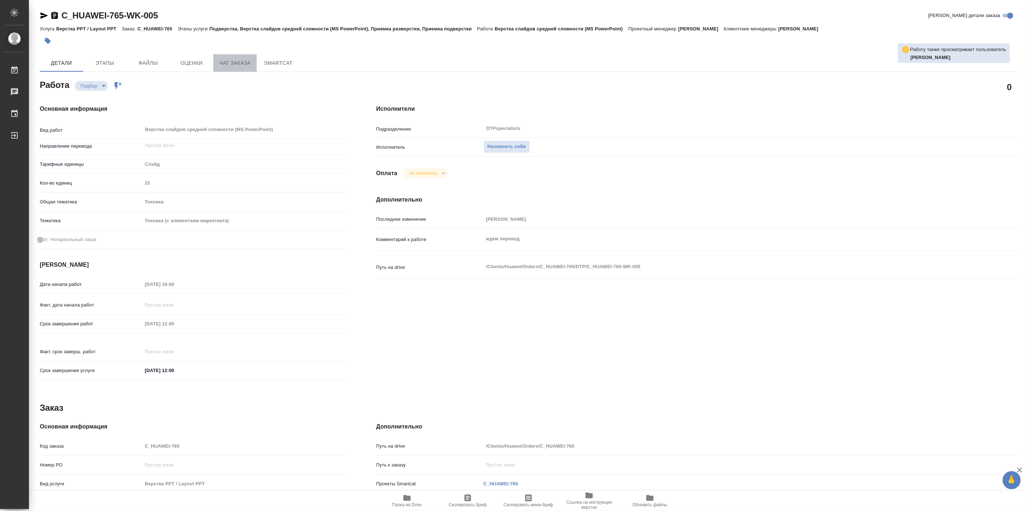
click at [229, 69] on button "Чат заказа" at bounding box center [234, 62] width 43 height 17
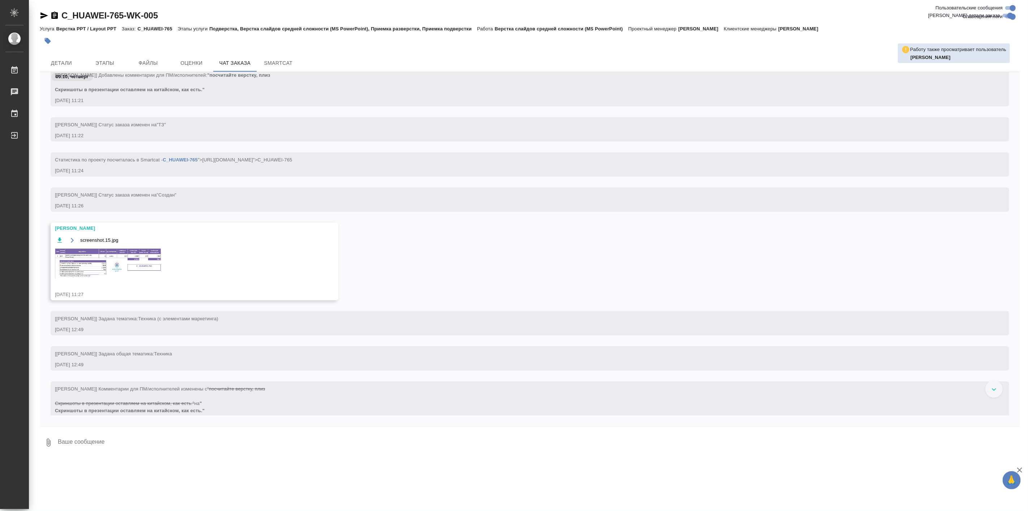
scroll to position [99, 0]
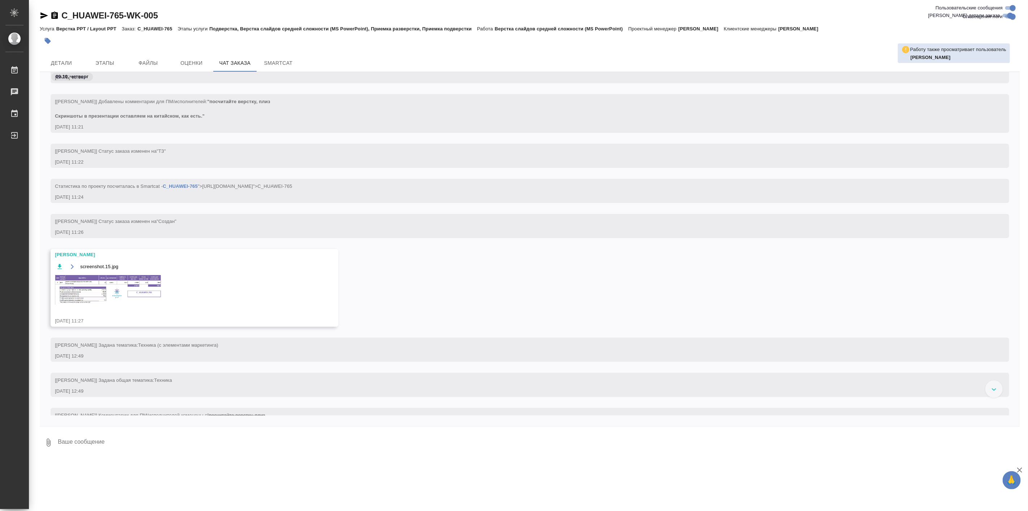
click at [137, 288] on img at bounding box center [109, 289] width 108 height 30
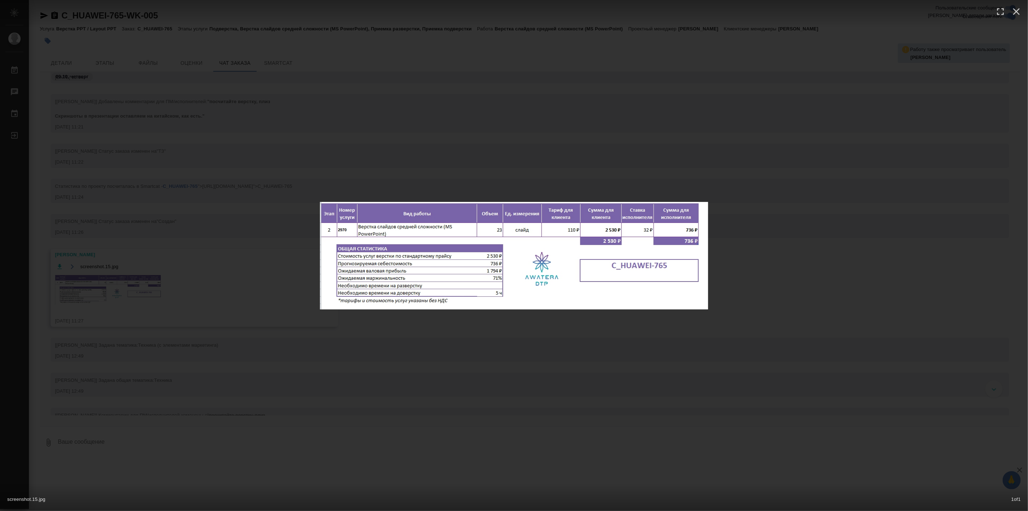
click at [555, 351] on div "screenshot.15.jpg 1 of 1" at bounding box center [514, 255] width 1028 height 511
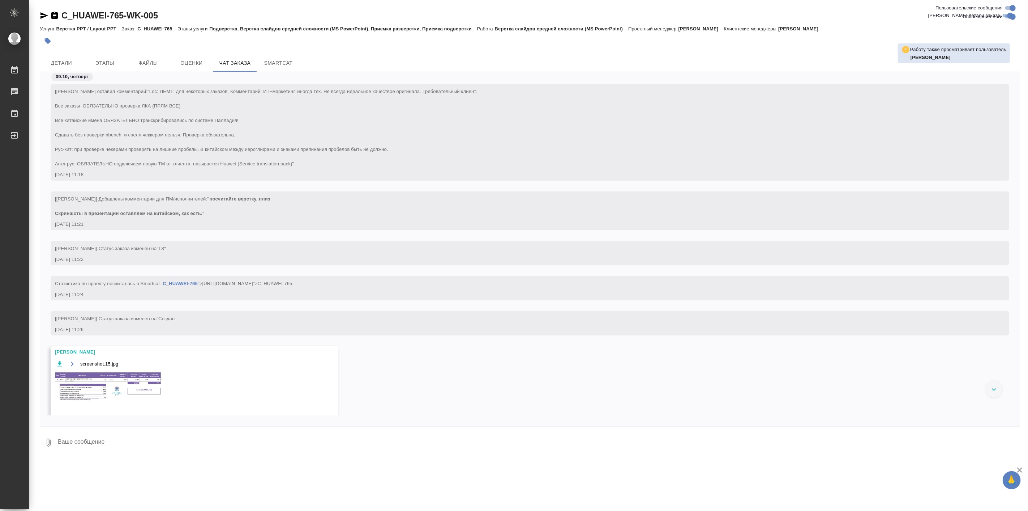
scroll to position [0, 0]
drag, startPoint x: 58, startPoint y: 8, endPoint x: 124, endPoint y: 20, distance: 66.5
click at [124, 20] on div "C_HUAWEI-765-WK-005 Кратко детали заказа Услуга Верстка PPT / Layout PPT Заказ:…" at bounding box center [530, 229] width 989 height 459
copy link "C_HUAWEI-765"
click at [69, 59] on span "Детали" at bounding box center [61, 63] width 35 height 9
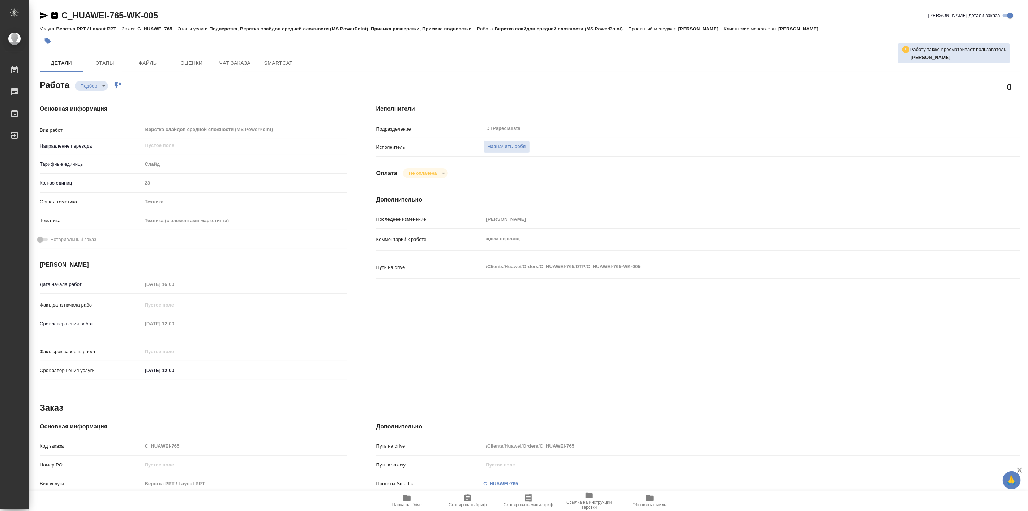
type textarea "x"
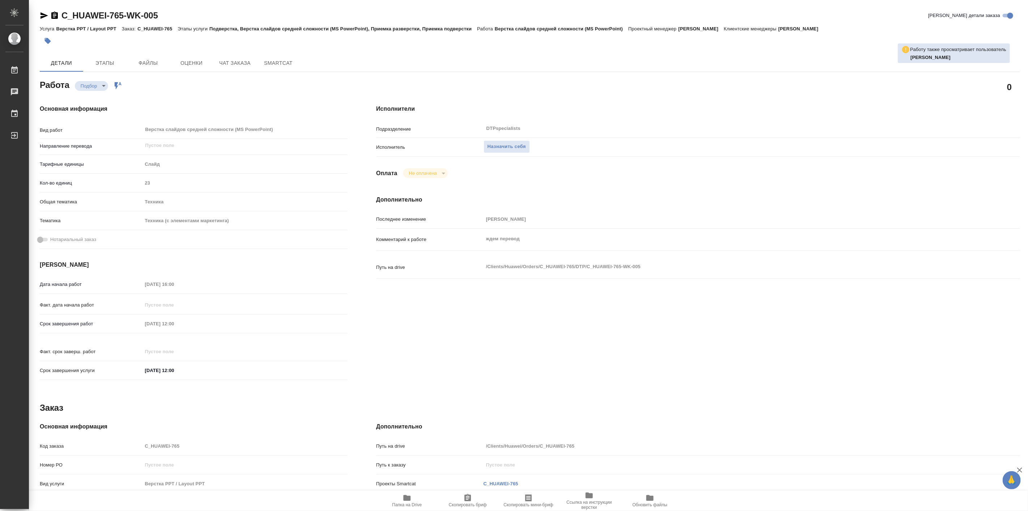
type textarea "x"
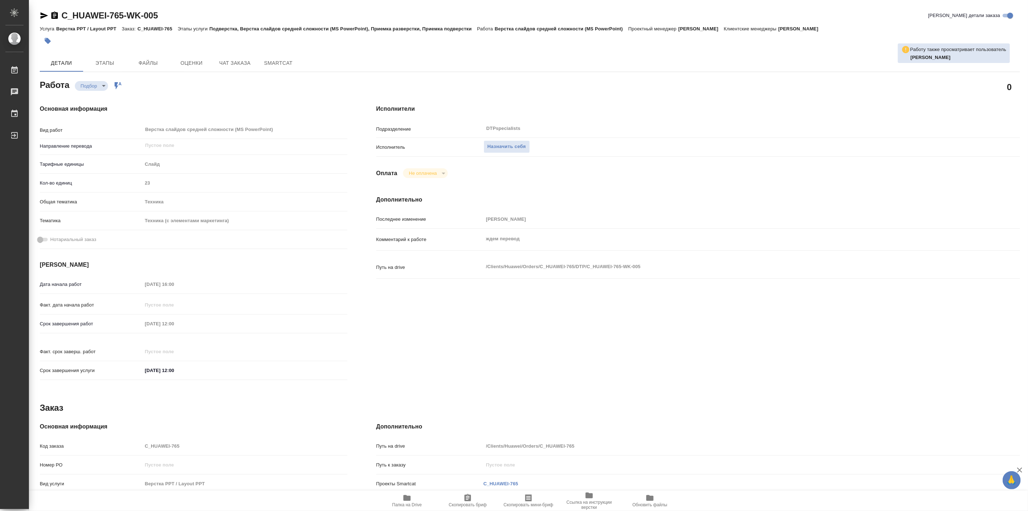
type textarea "x"
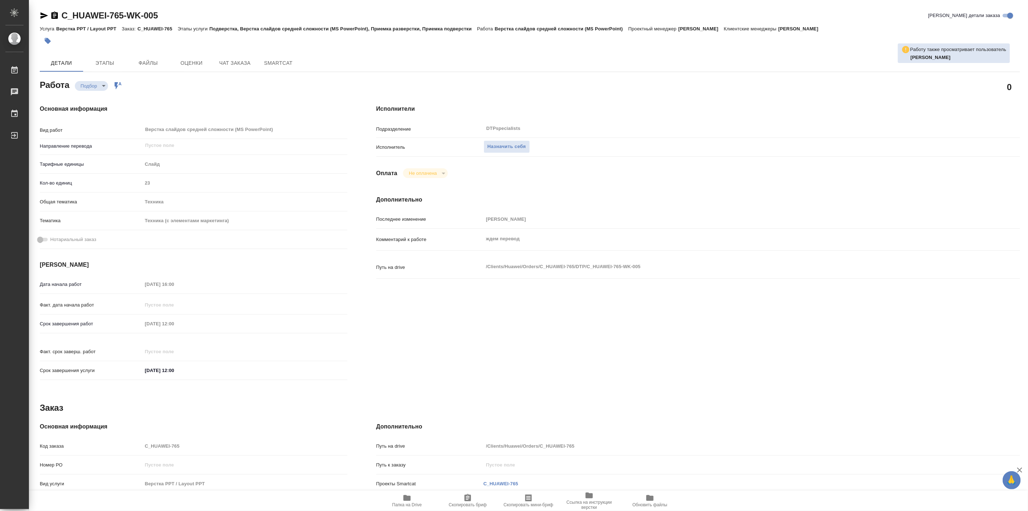
type textarea "x"
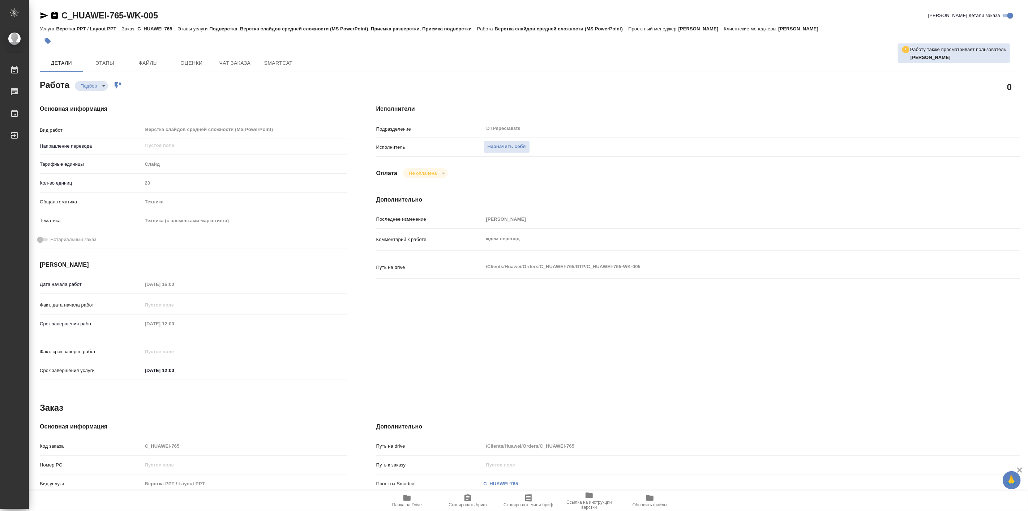
click at [409, 502] on span "Папка на Drive" at bounding box center [407, 504] width 30 height 5
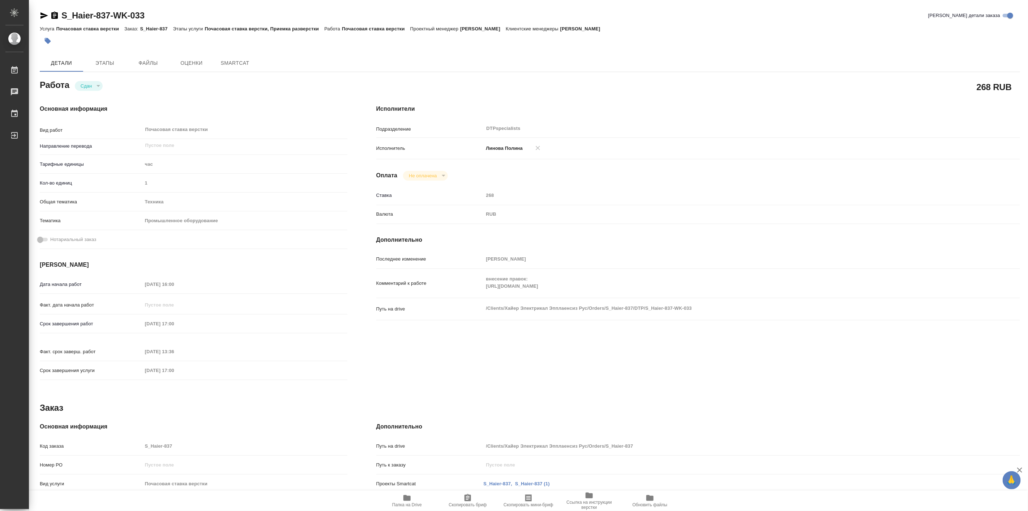
type textarea "x"
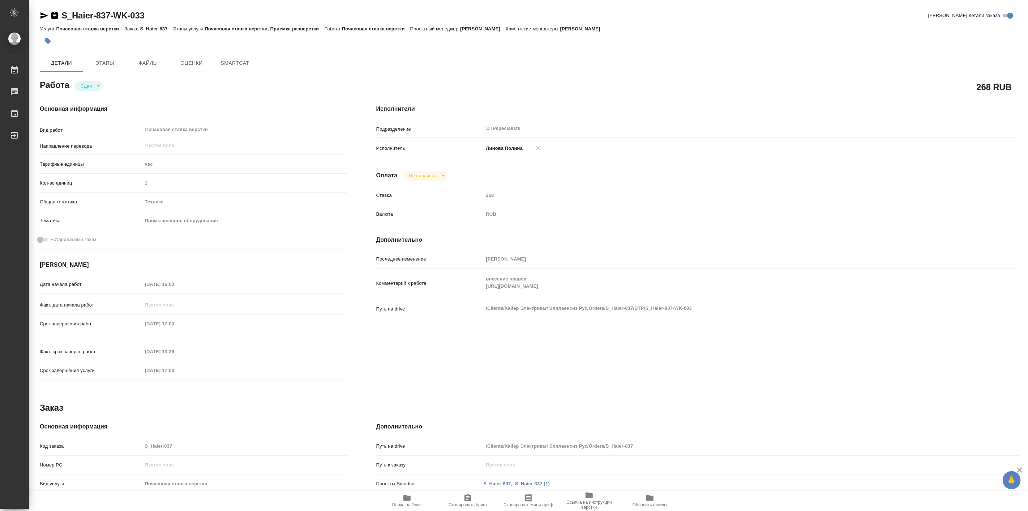
type textarea "x"
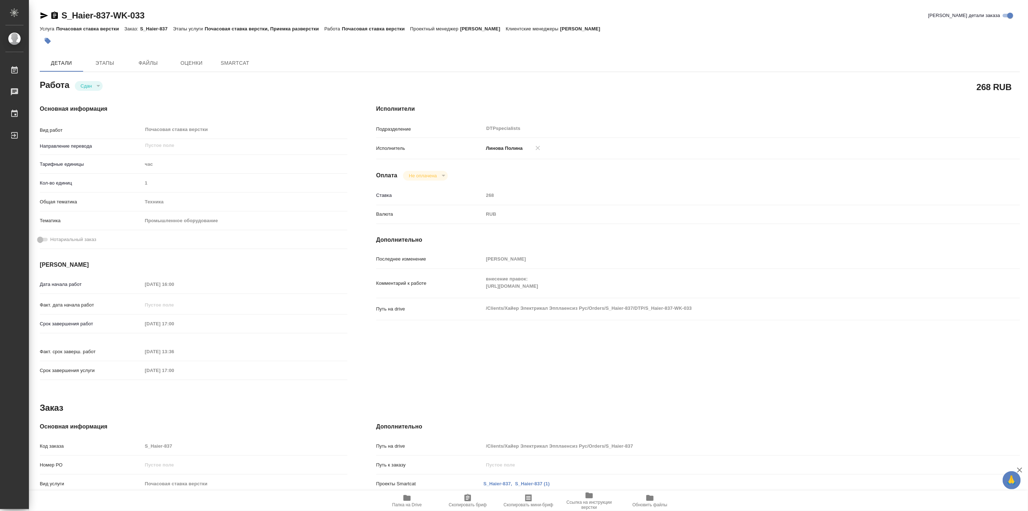
type textarea "x"
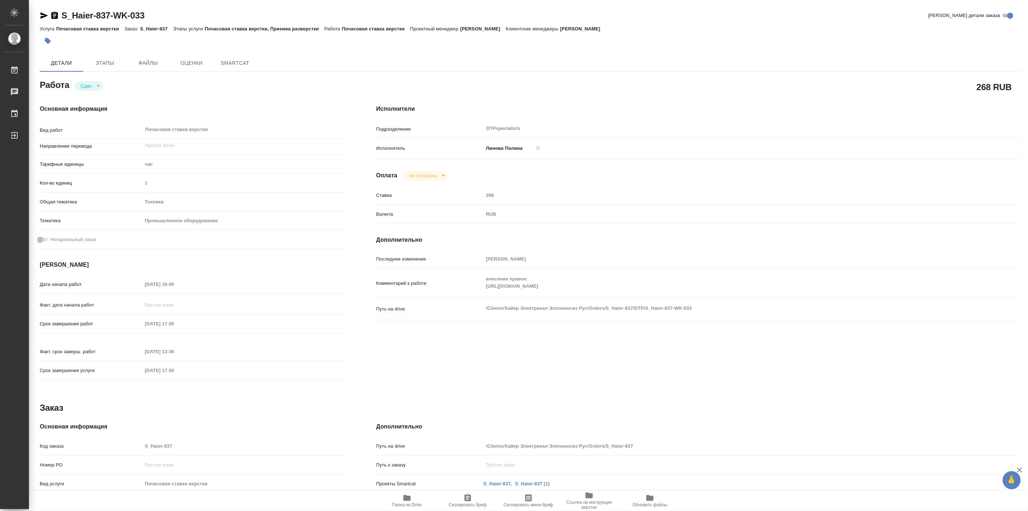
type textarea "x"
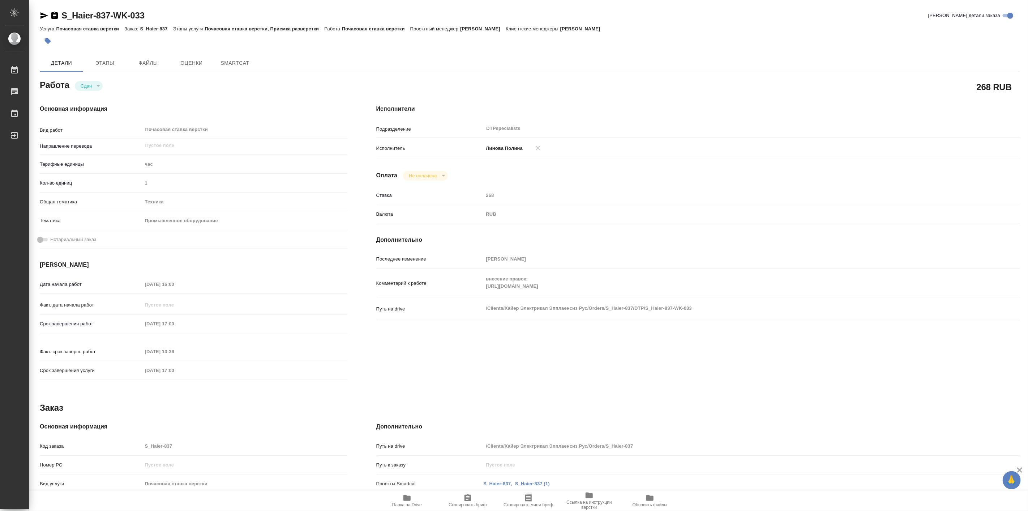
click at [409, 503] on span "Папка на Drive" at bounding box center [407, 504] width 30 height 5
type textarea "x"
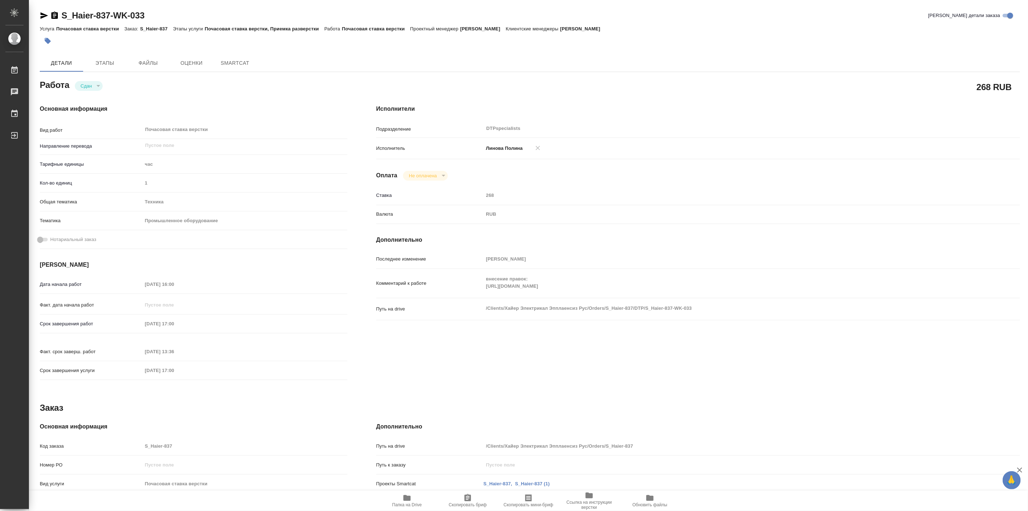
type textarea "x"
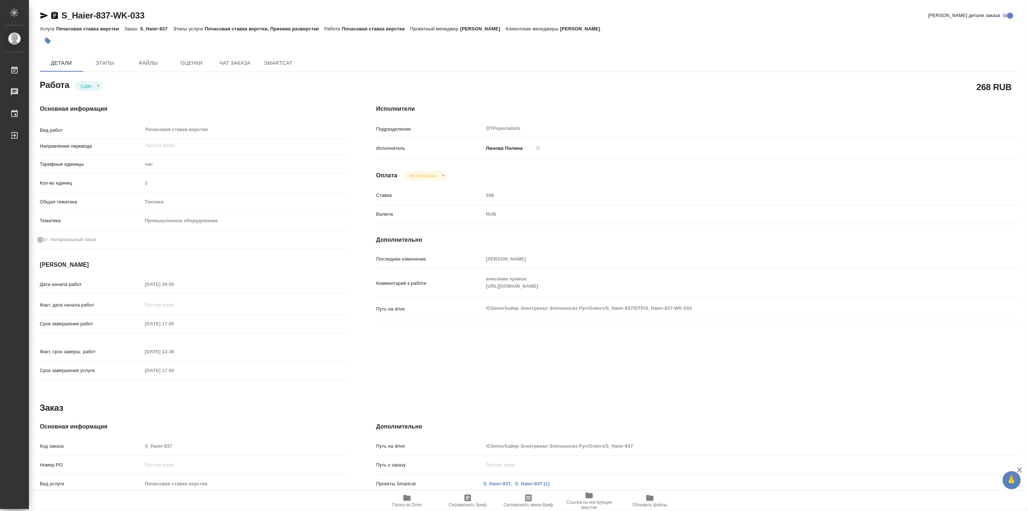
type textarea "x"
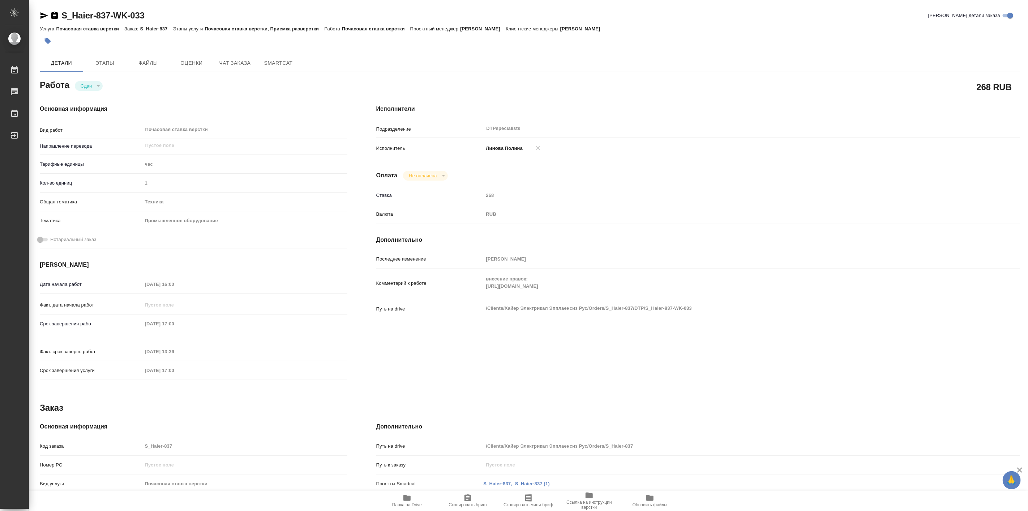
type textarea "x"
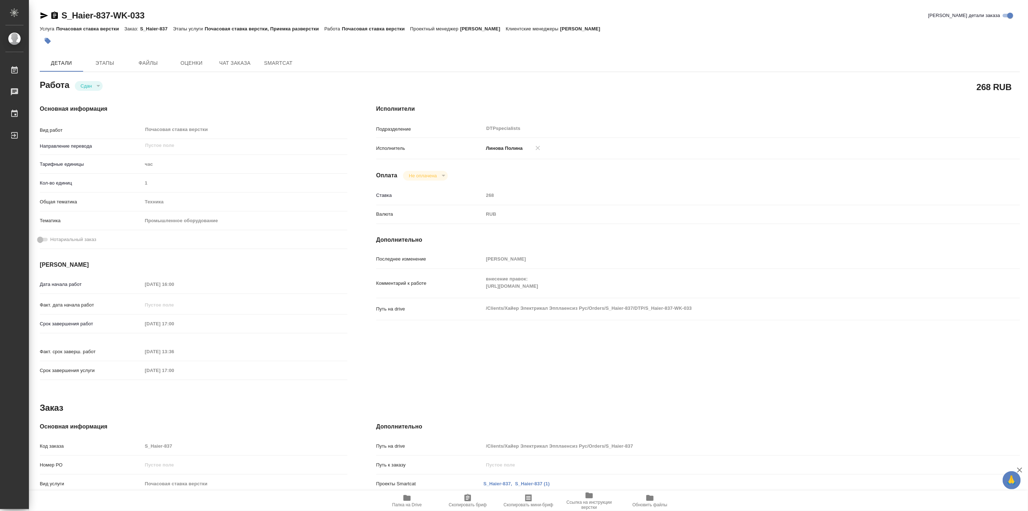
type textarea "x"
